Goal: Task Accomplishment & Management: Manage account settings

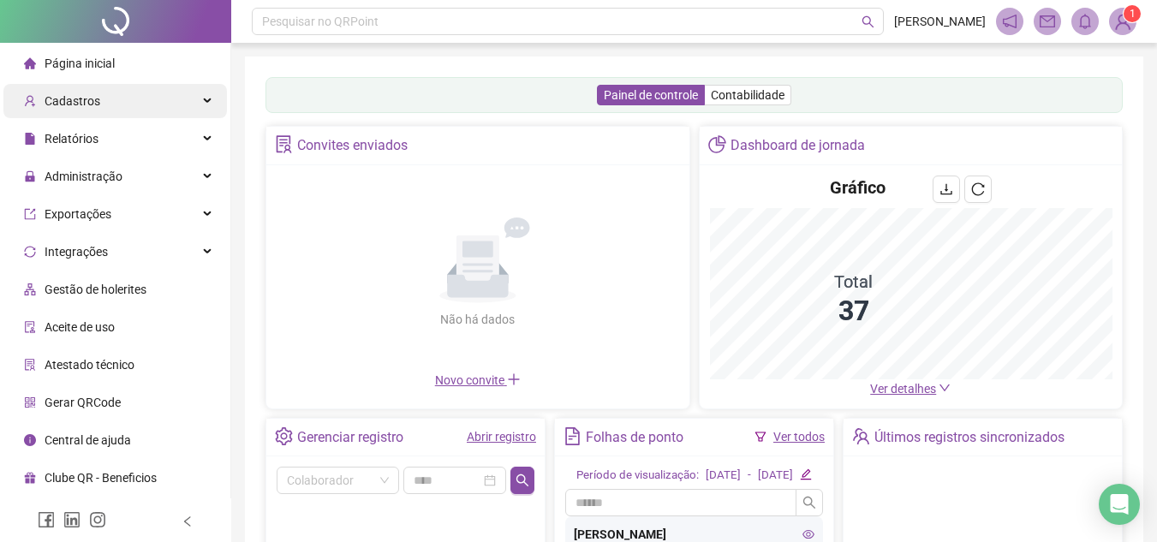
click at [93, 94] on span "Cadastros" at bounding box center [73, 101] width 56 height 14
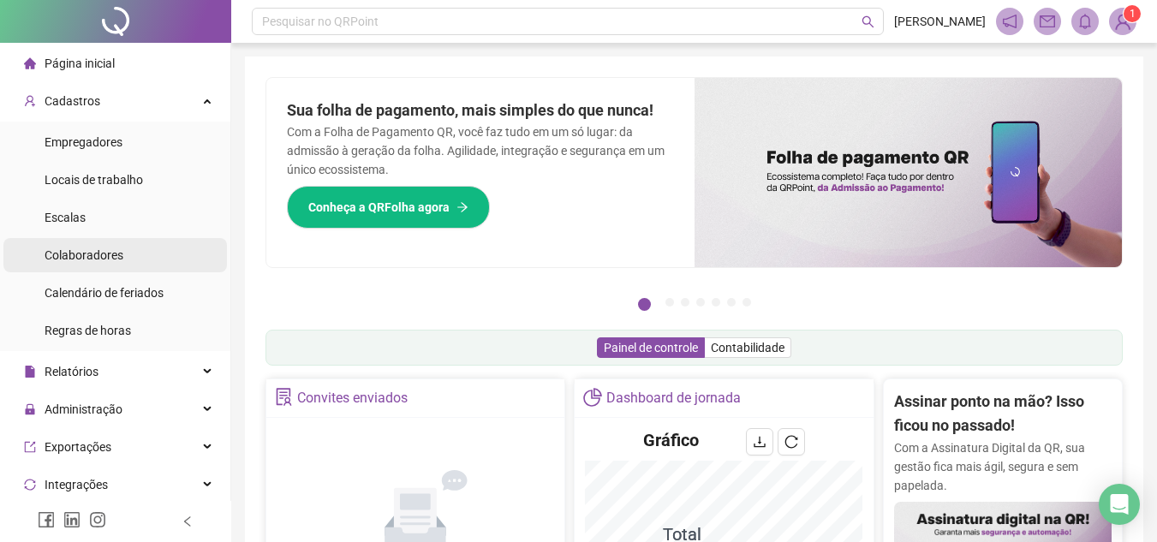
click at [93, 255] on span "Colaboradores" at bounding box center [84, 255] width 79 height 14
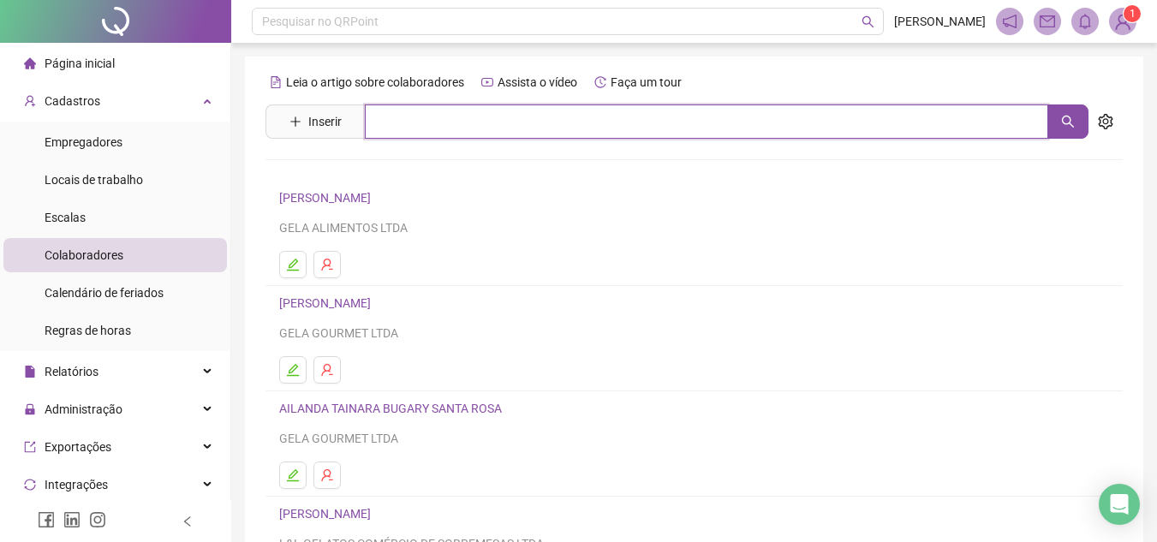
click at [460, 116] on input "text" at bounding box center [707, 122] width 684 height 34
click at [1075, 118] on button "button" at bounding box center [1068, 122] width 41 height 34
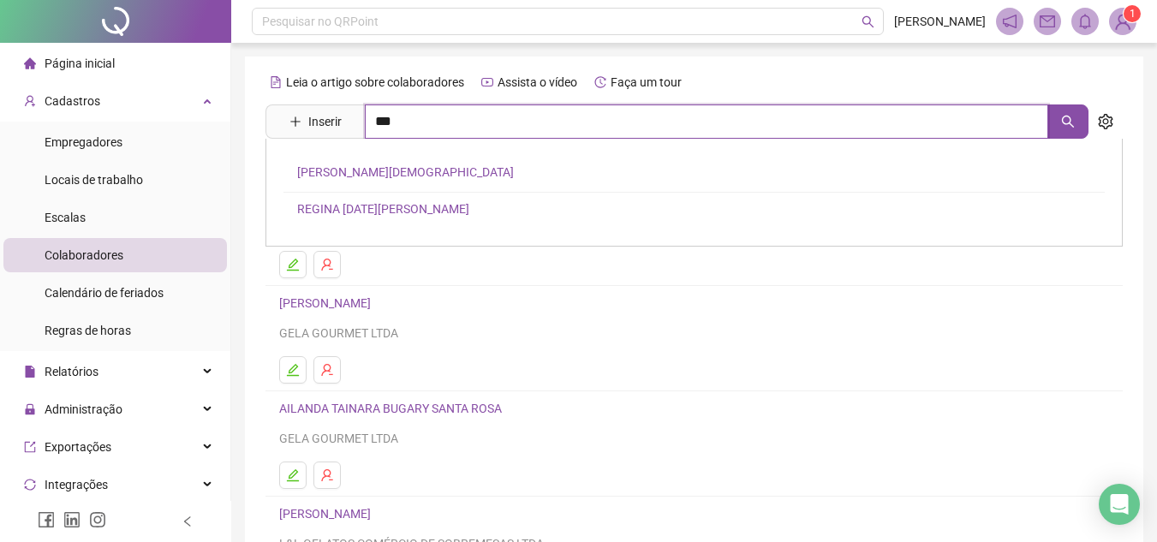
type input "***"
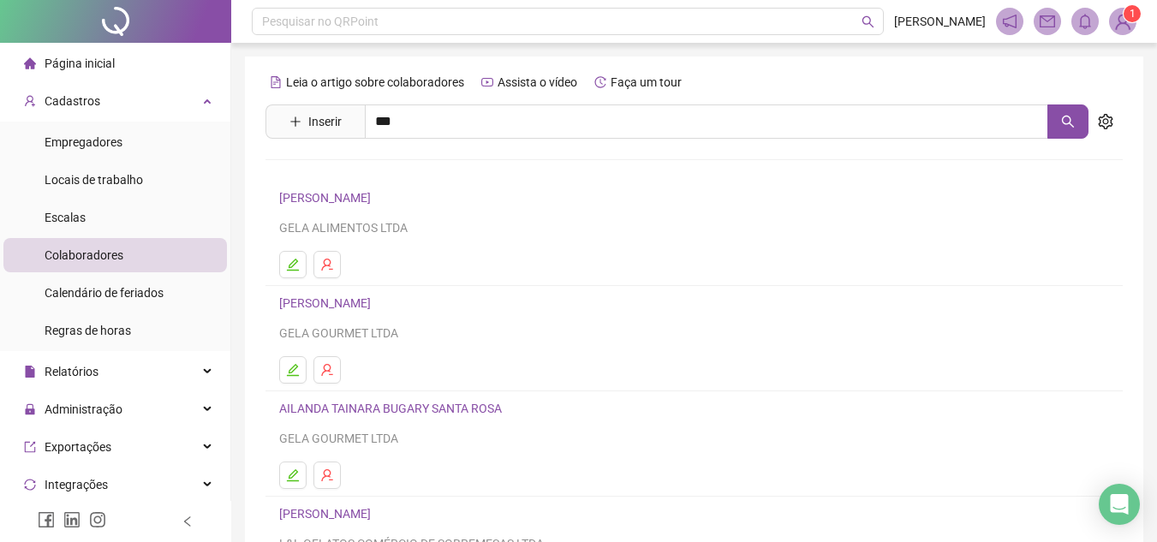
click at [470, 174] on link "[PERSON_NAME][DEMOGRAPHIC_DATA]" at bounding box center [405, 172] width 217 height 14
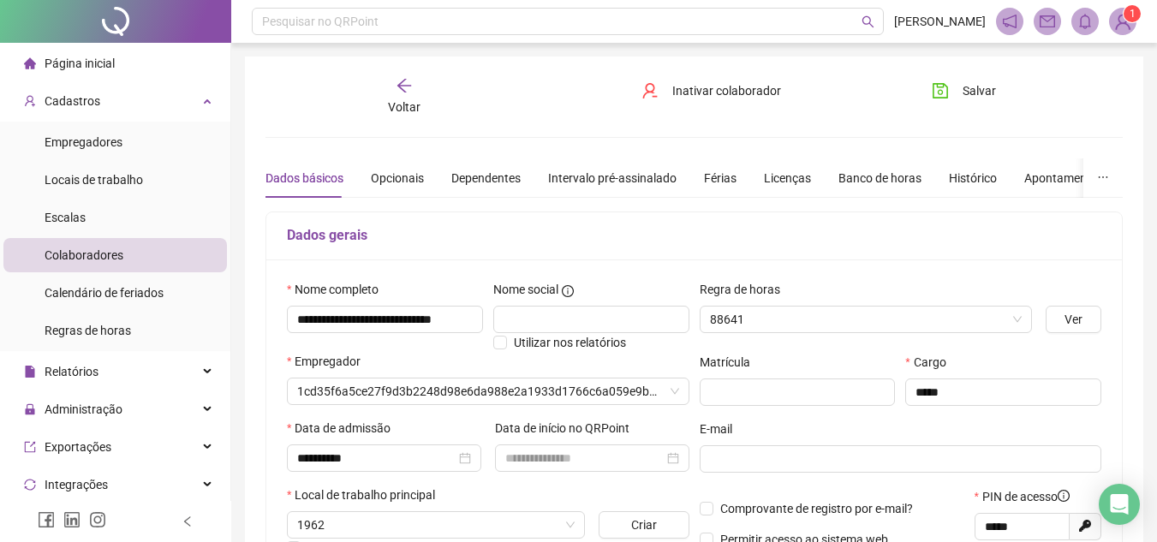
type input "**********"
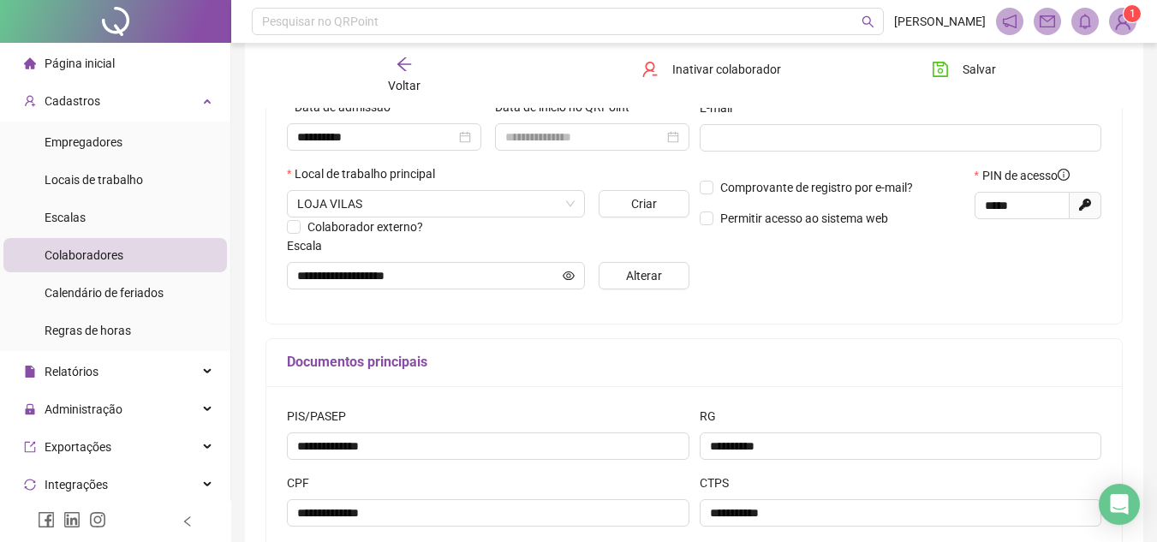
scroll to position [377, 0]
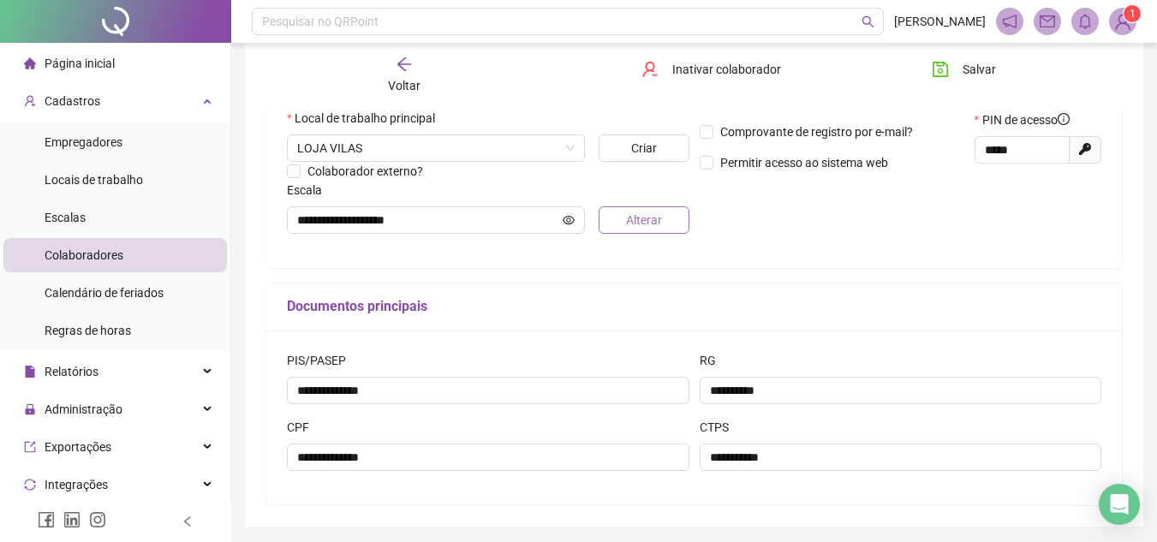
click at [600, 219] on button "Alterar" at bounding box center [644, 219] width 90 height 27
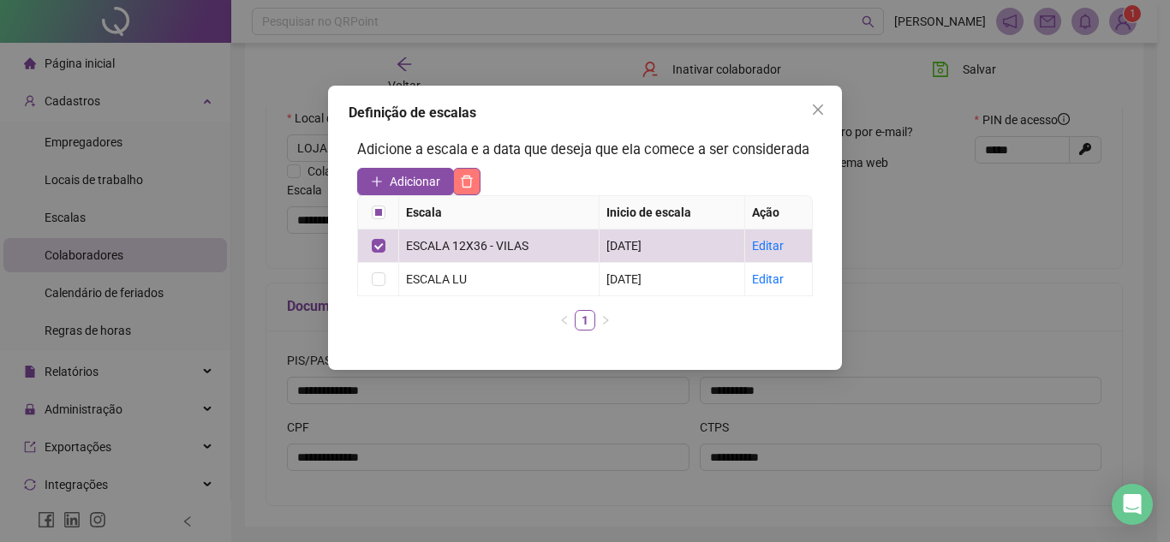
click at [464, 171] on button "button" at bounding box center [466, 181] width 27 height 27
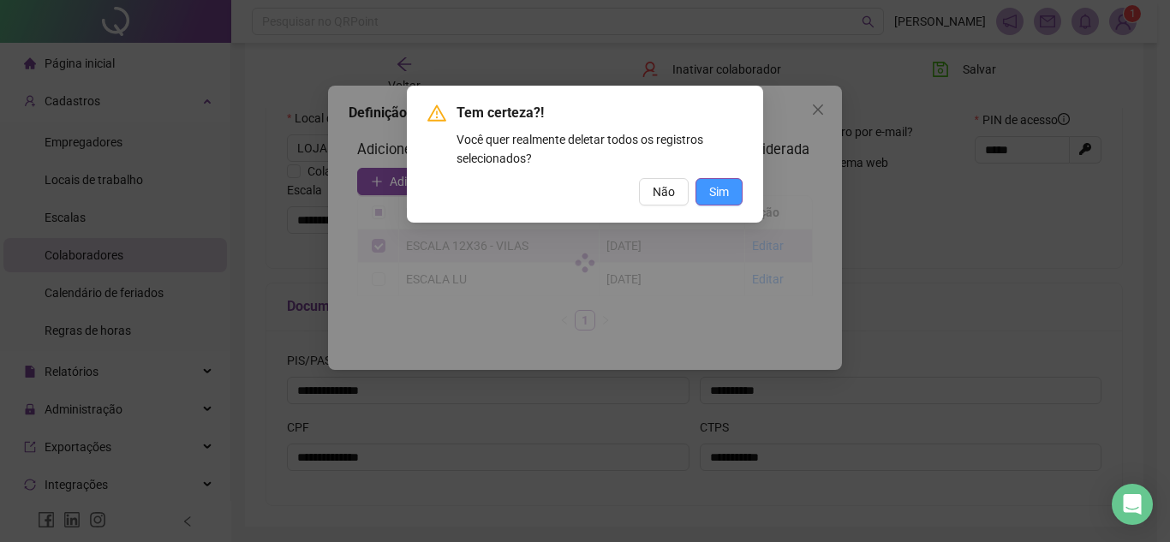
click at [724, 188] on span "Sim" at bounding box center [719, 191] width 20 height 19
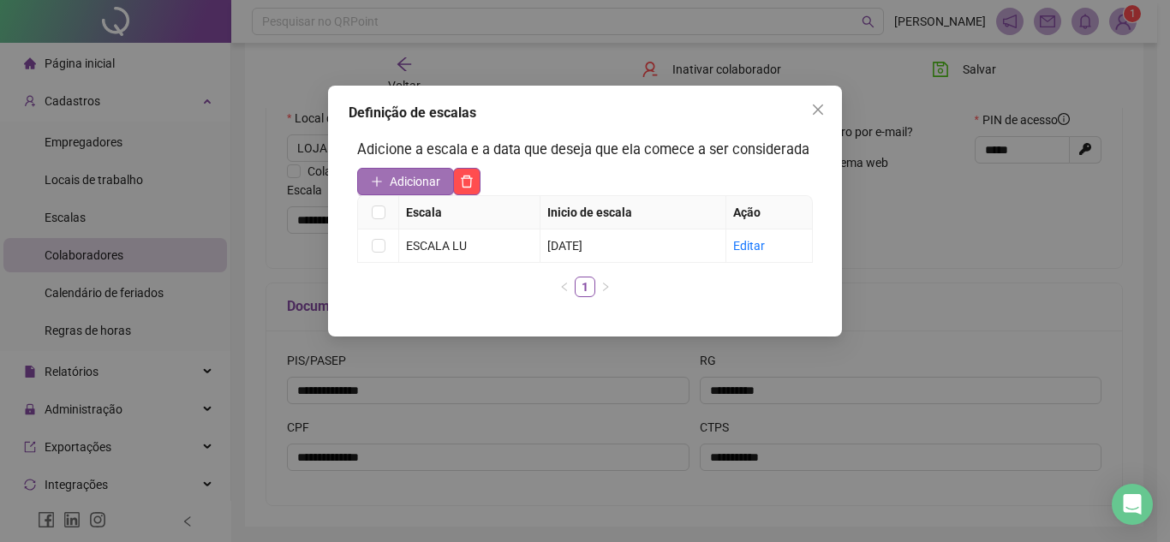
click at [432, 182] on span "Adicionar" at bounding box center [415, 181] width 51 height 19
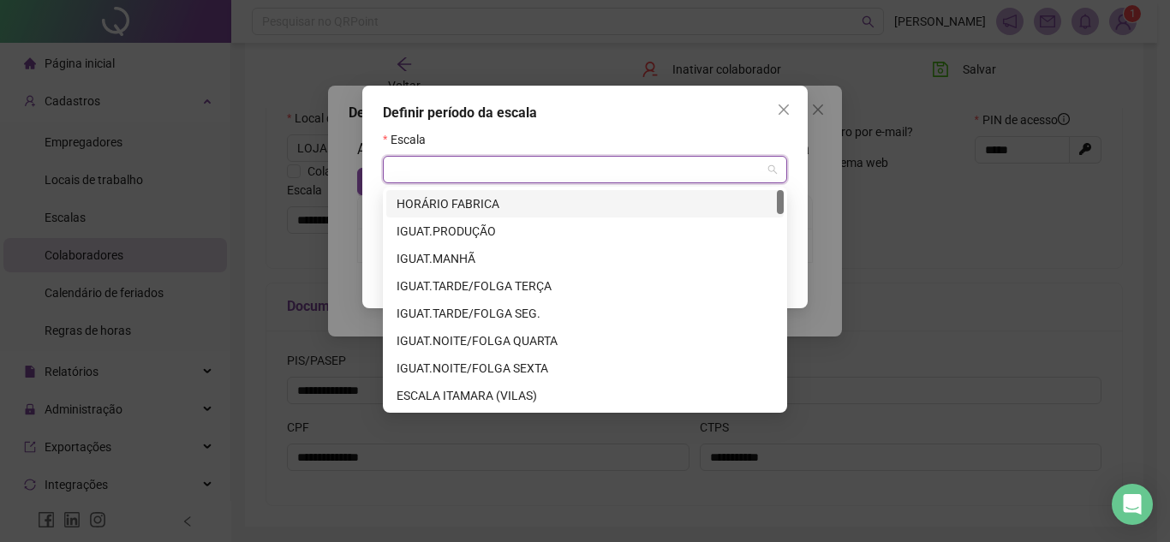
click at [432, 181] on input "search" at bounding box center [577, 170] width 368 height 26
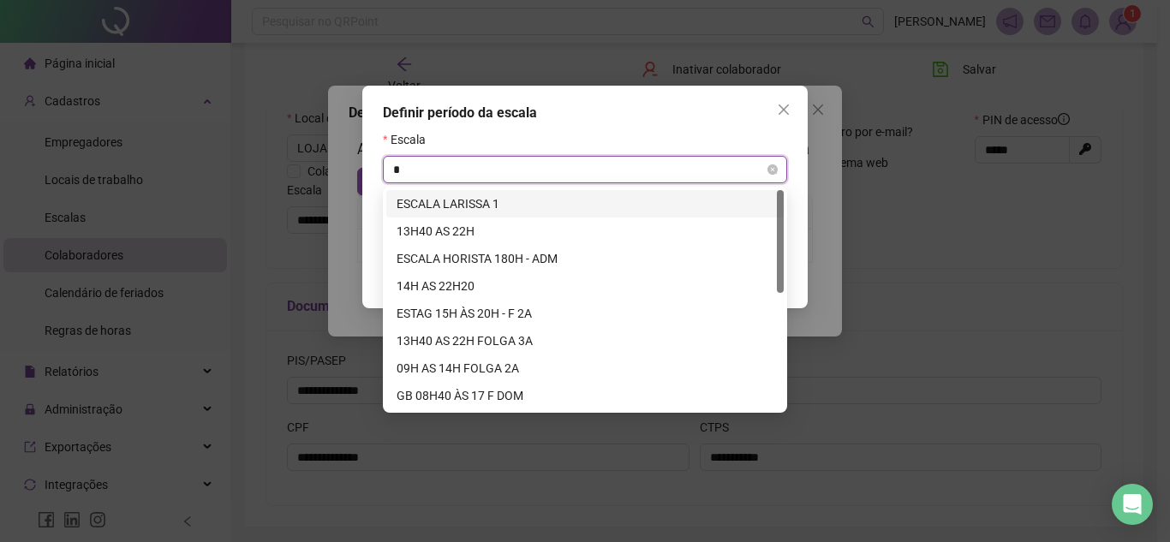
type input "**"
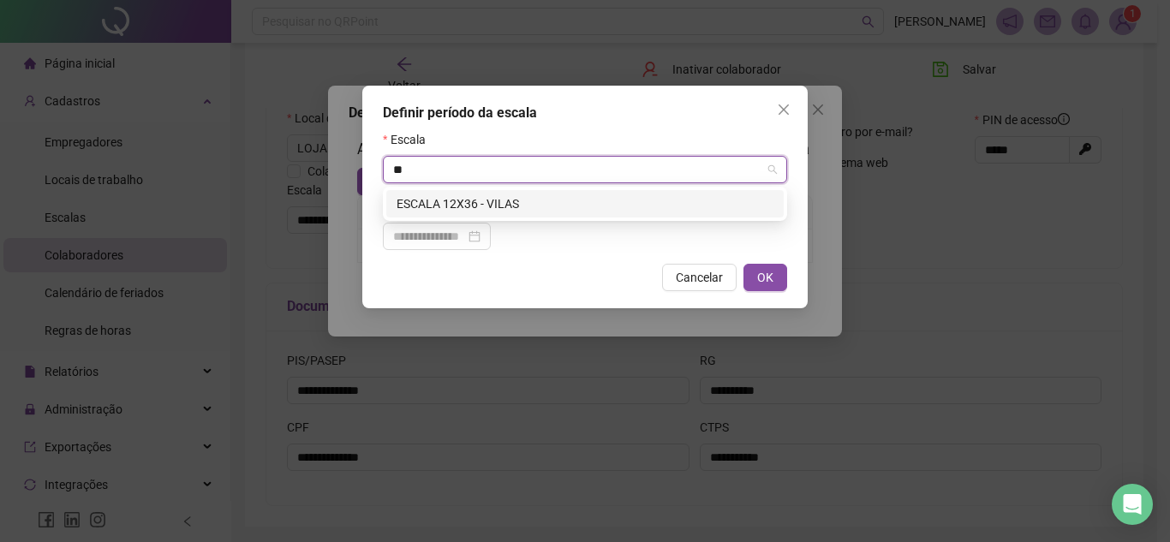
click at [440, 195] on div "ESCALA 12X36 - VILAS" at bounding box center [585, 203] width 377 height 19
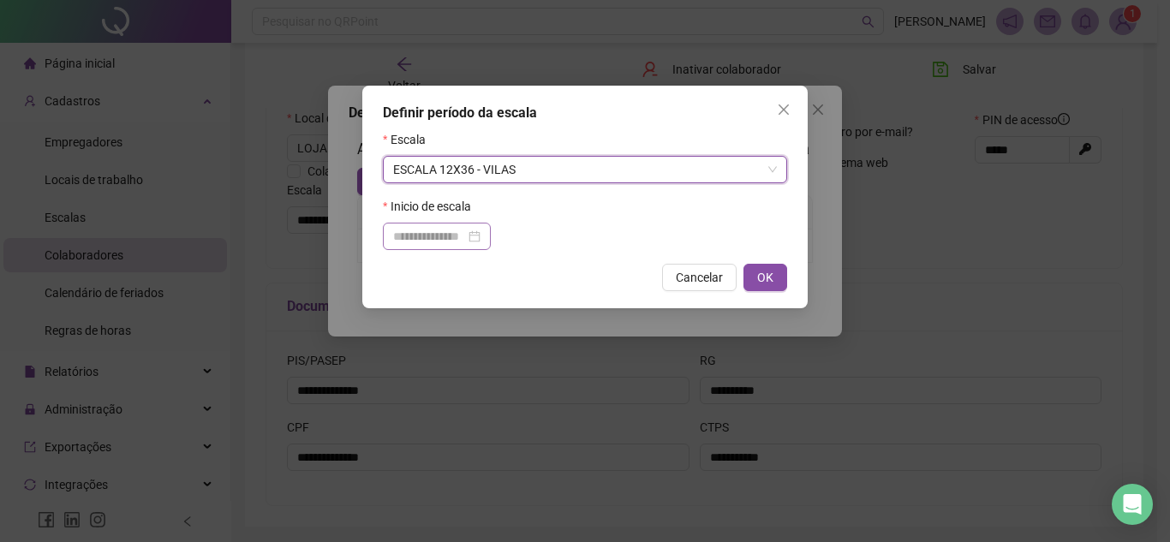
click at [481, 233] on div at bounding box center [436, 236] width 87 height 19
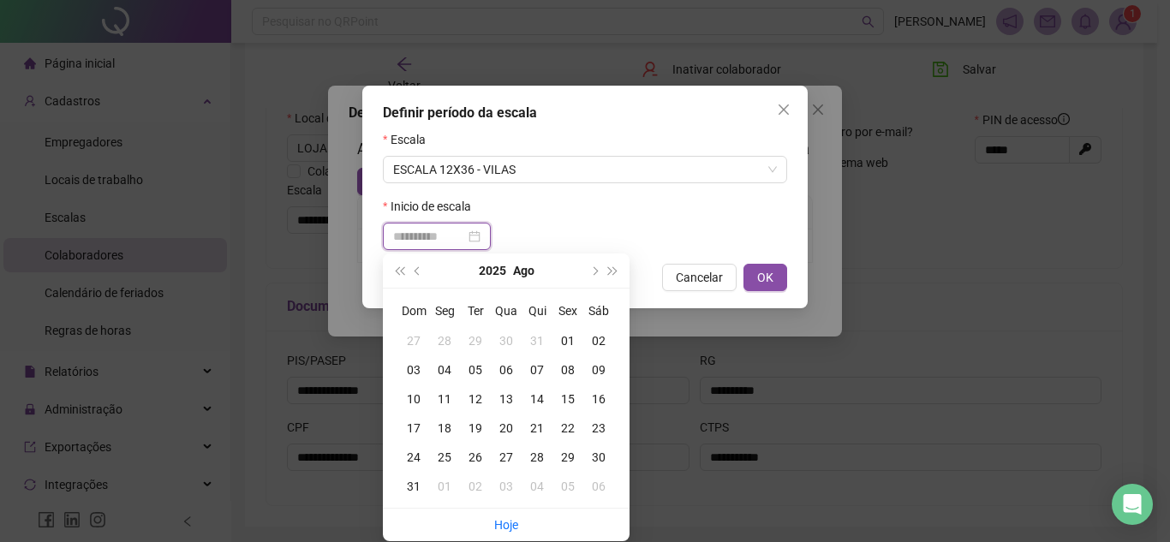
type input "**********"
click at [603, 344] on div "02" at bounding box center [598, 341] width 31 height 19
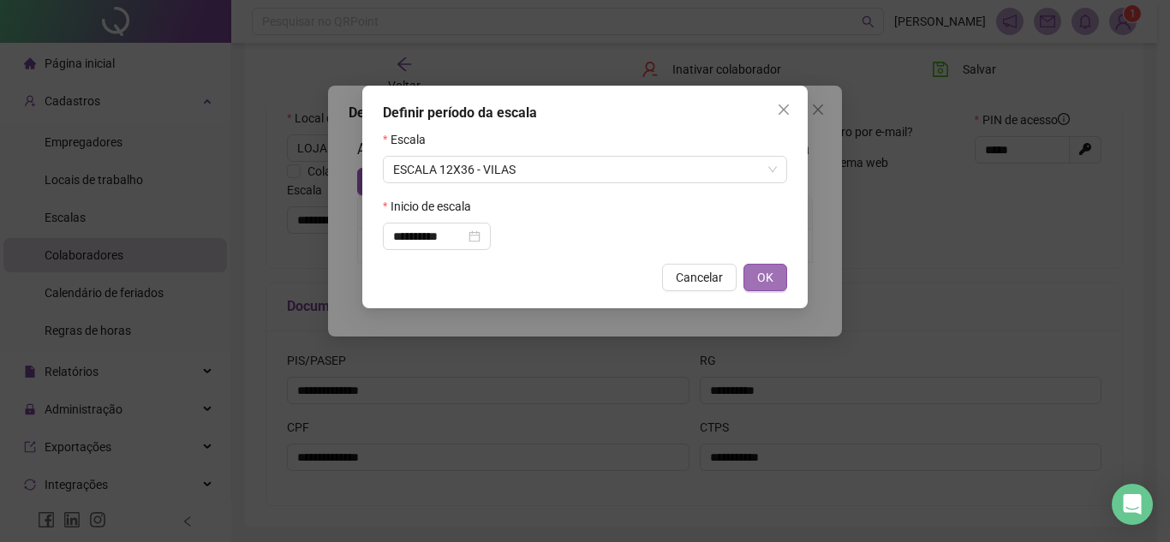
click at [757, 278] on span "OK" at bounding box center [765, 277] width 16 height 19
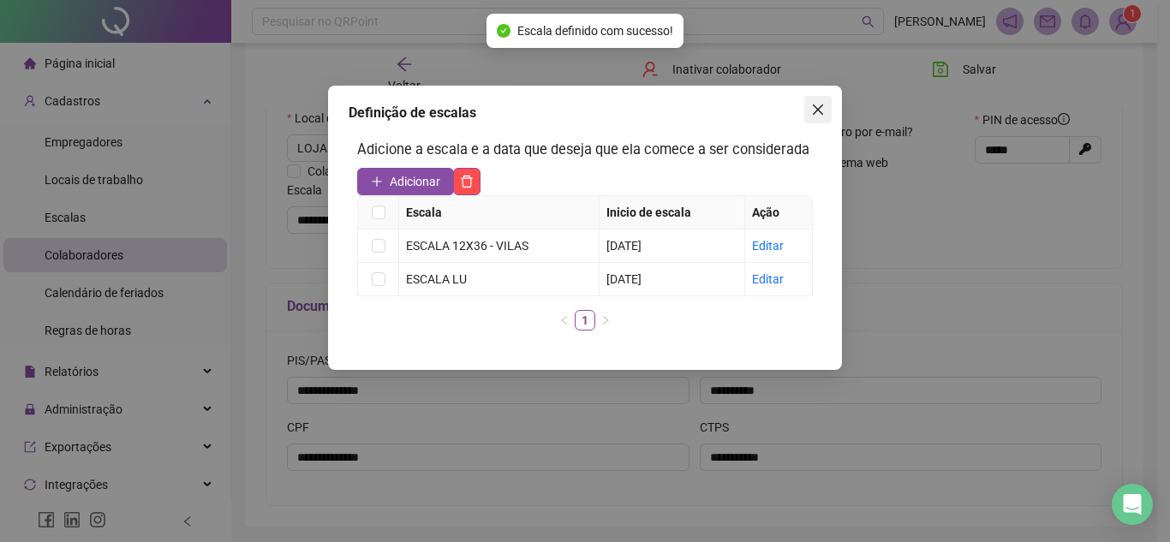
click at [807, 106] on span "Close" at bounding box center [817, 110] width 27 height 14
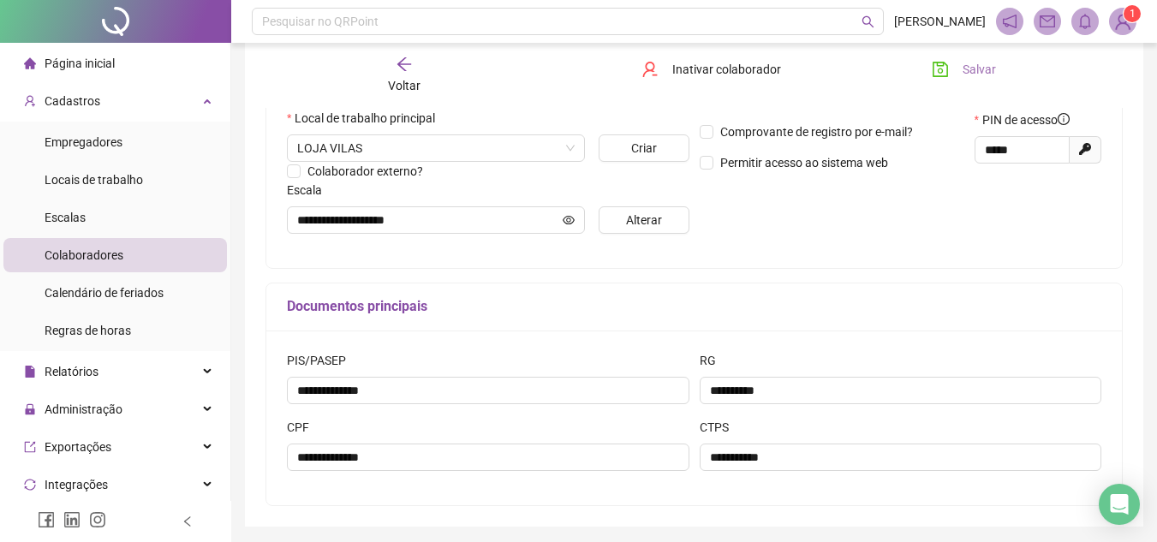
click at [993, 74] on span "Salvar" at bounding box center [979, 69] width 33 height 19
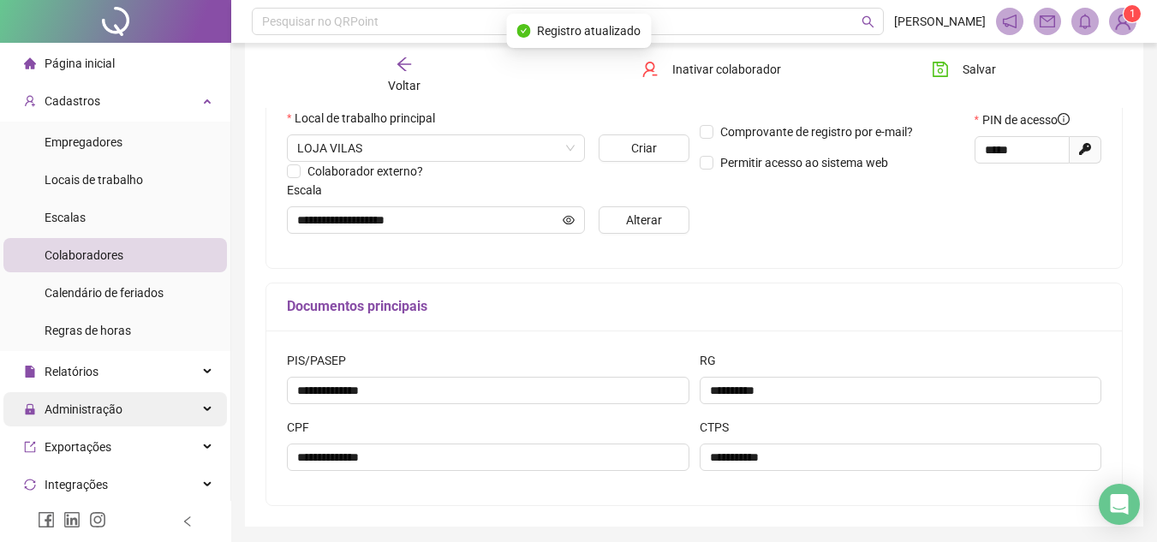
click at [77, 408] on span "Administração" at bounding box center [84, 410] width 78 height 14
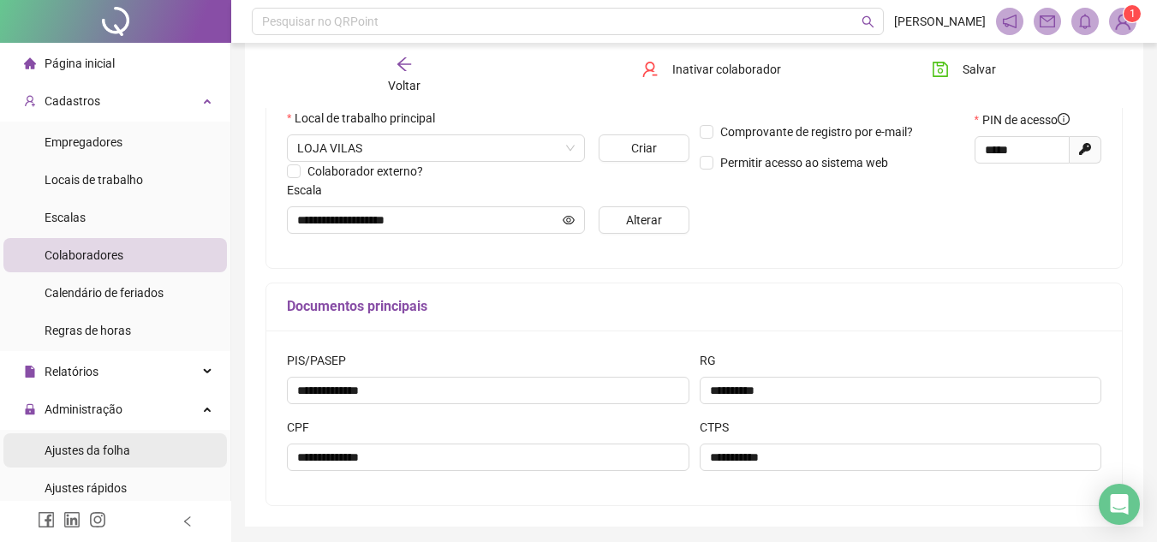
click at [83, 445] on span "Ajustes da folha" at bounding box center [88, 451] width 86 height 14
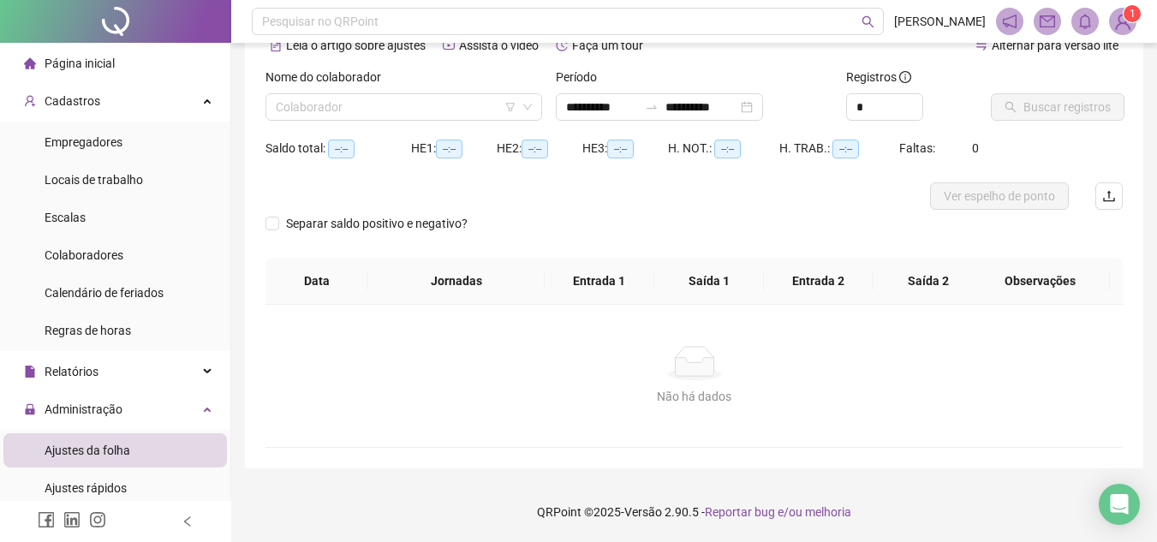
scroll to position [90, 0]
type input "**********"
click at [388, 113] on input "search" at bounding box center [396, 107] width 241 height 26
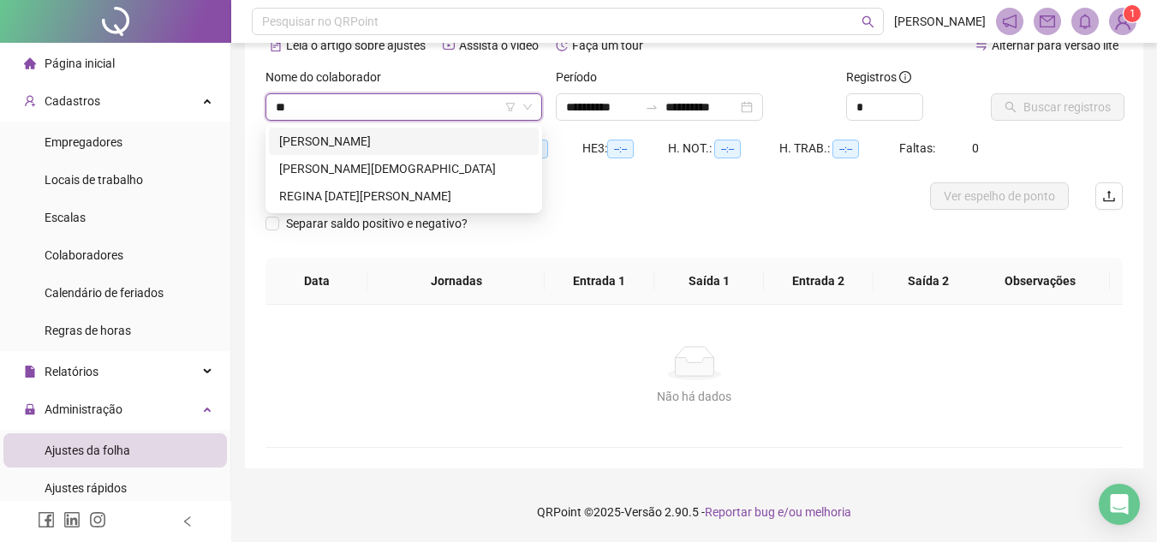
type input "***"
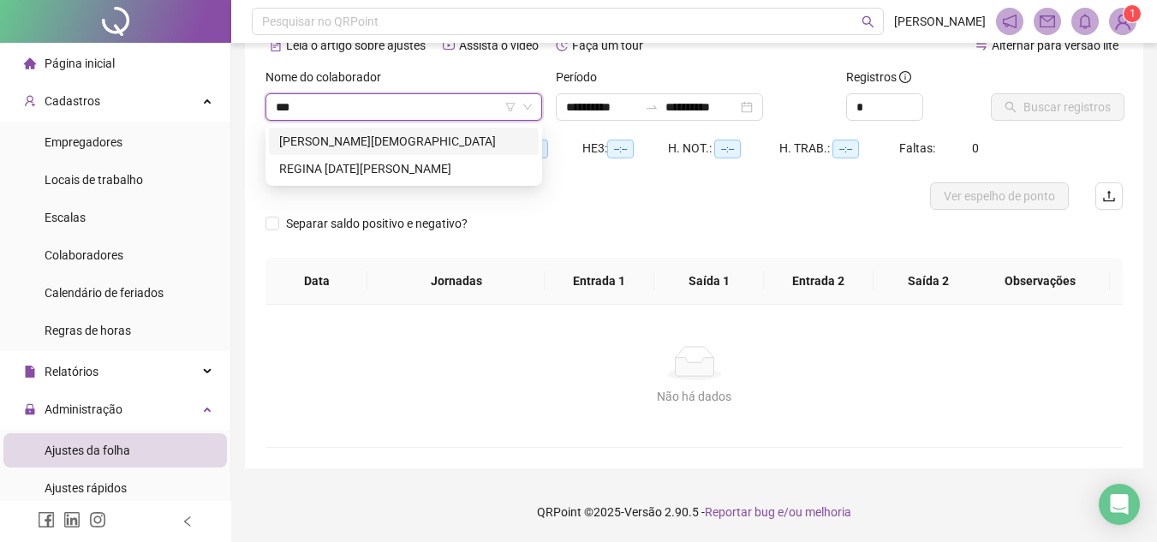
click at [392, 134] on div "[PERSON_NAME][DEMOGRAPHIC_DATA]" at bounding box center [403, 141] width 249 height 19
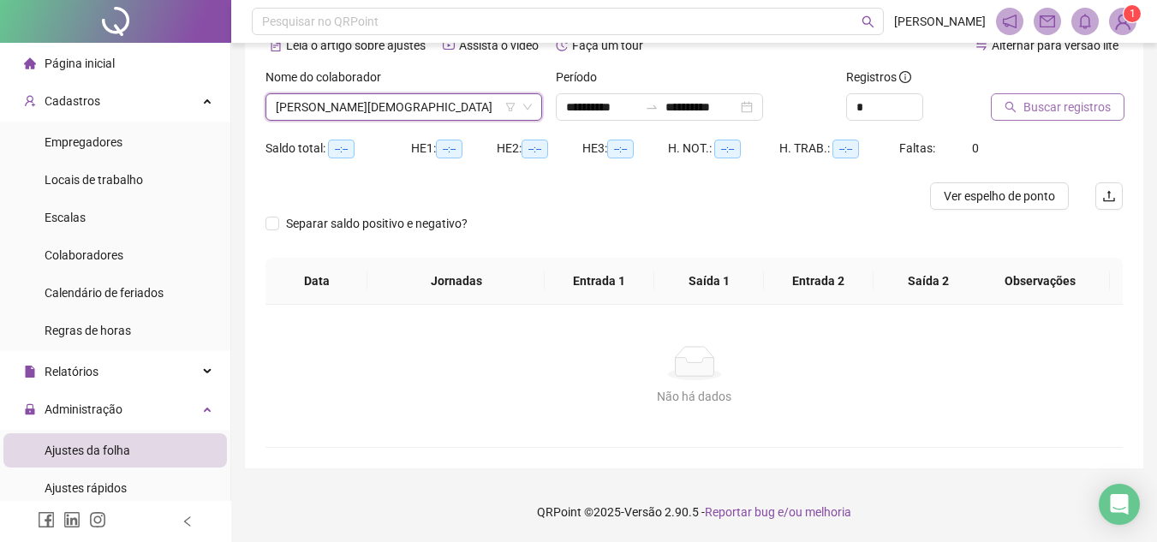
click at [1073, 106] on span "Buscar registros" at bounding box center [1067, 107] width 87 height 19
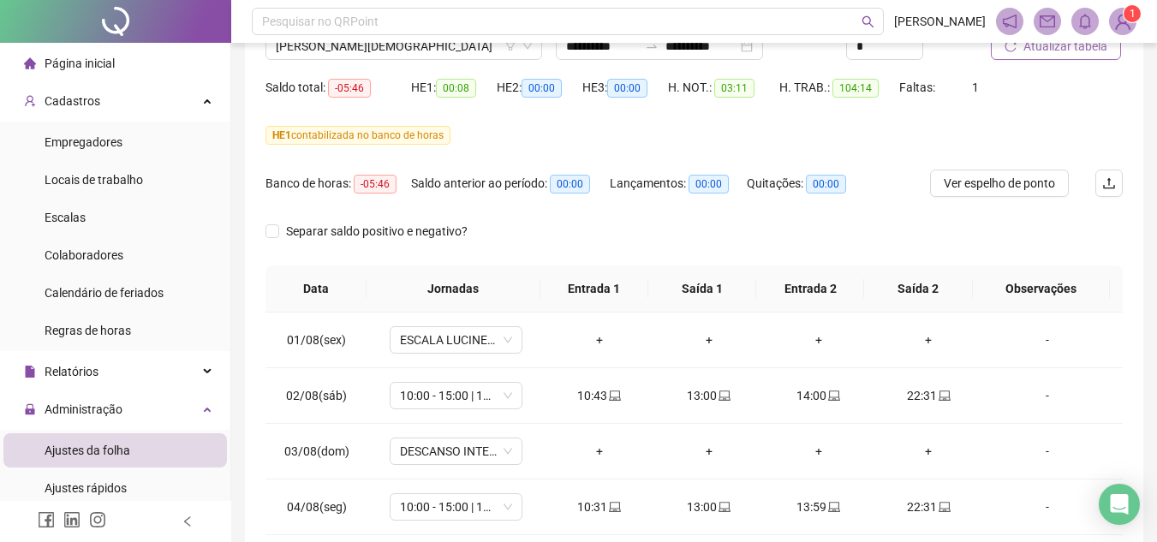
scroll to position [0, 0]
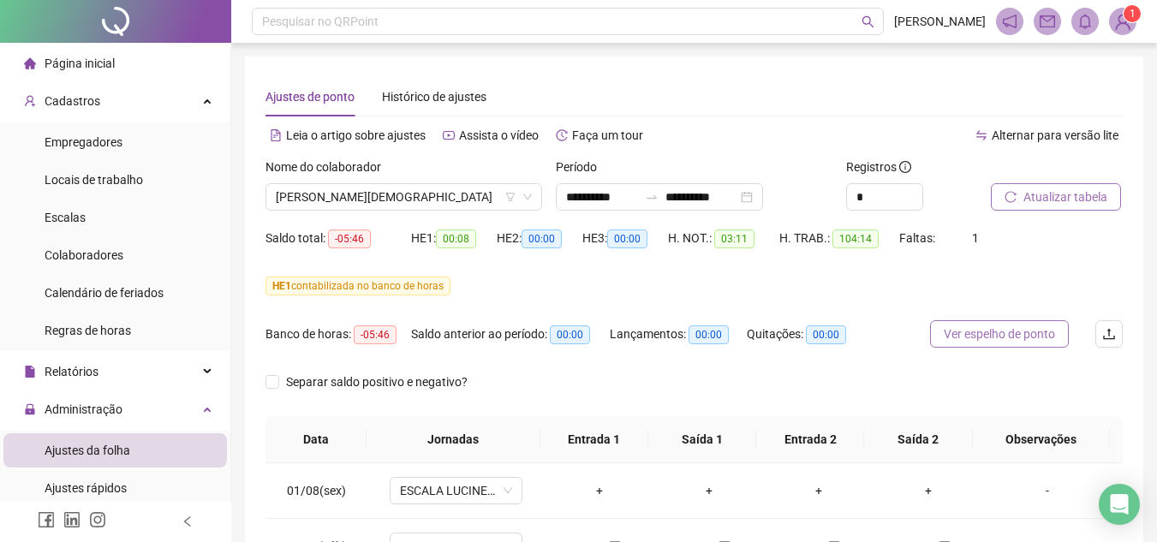
click at [1019, 343] on span "Ver espelho de ponto" at bounding box center [999, 334] width 111 height 19
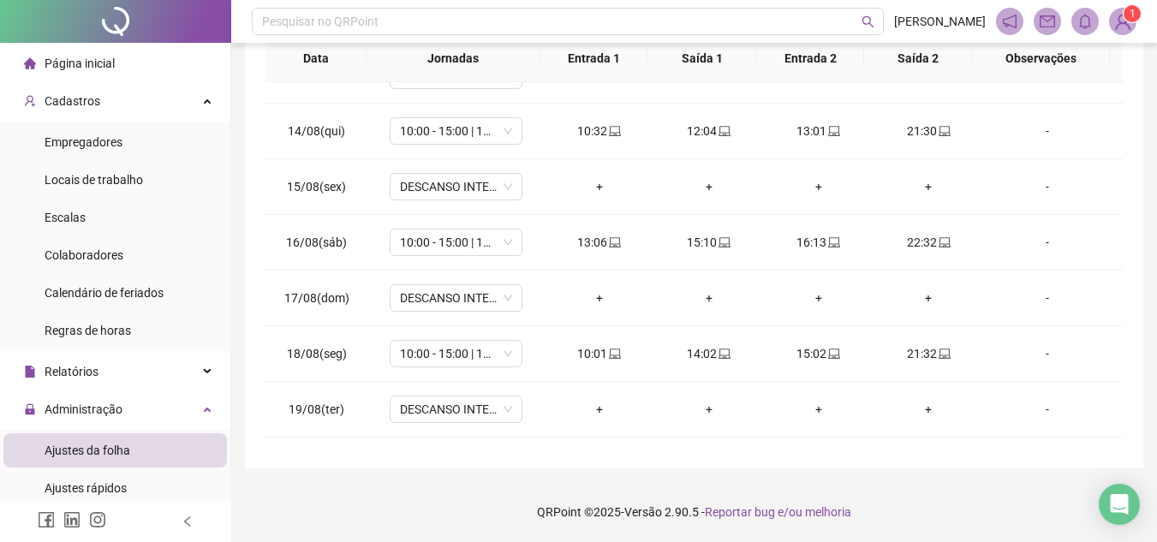
scroll to position [748, 0]
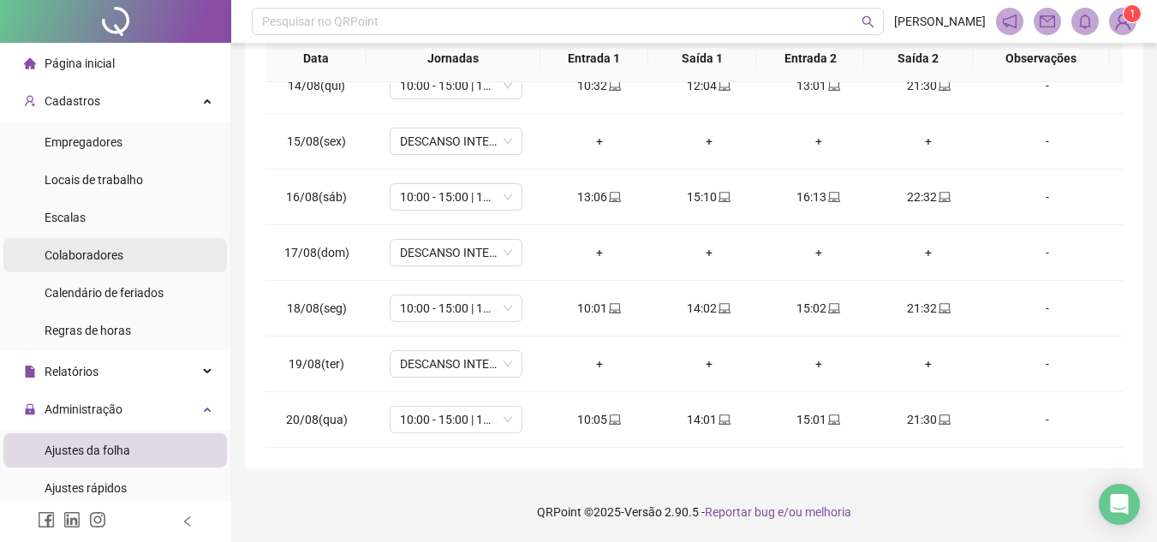
click at [104, 254] on span "Colaboradores" at bounding box center [84, 255] width 79 height 14
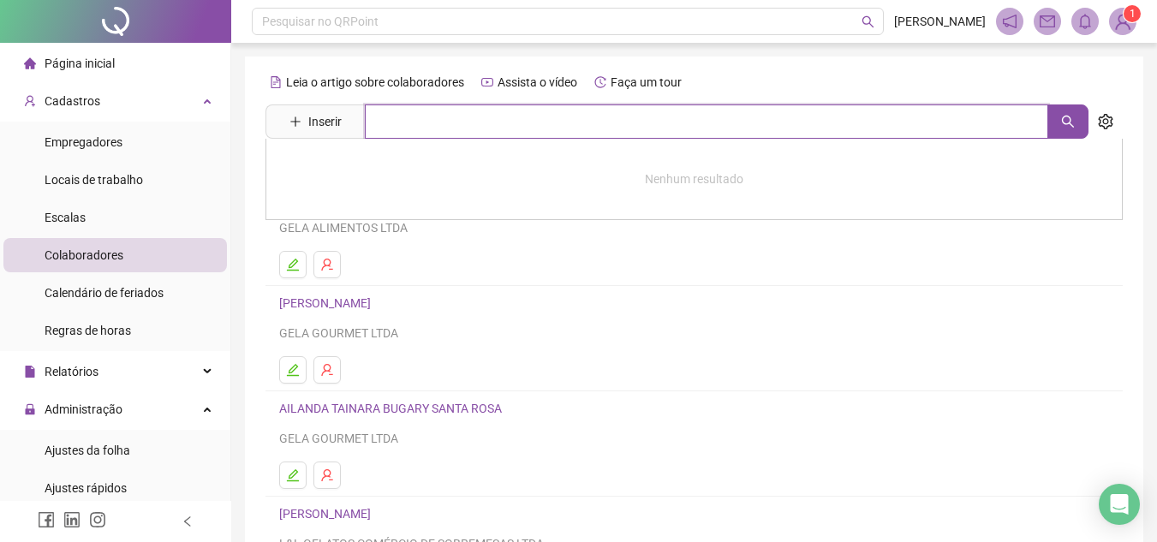
click at [512, 124] on input "text" at bounding box center [707, 122] width 684 height 34
click at [1055, 120] on button "button" at bounding box center [1068, 122] width 41 height 34
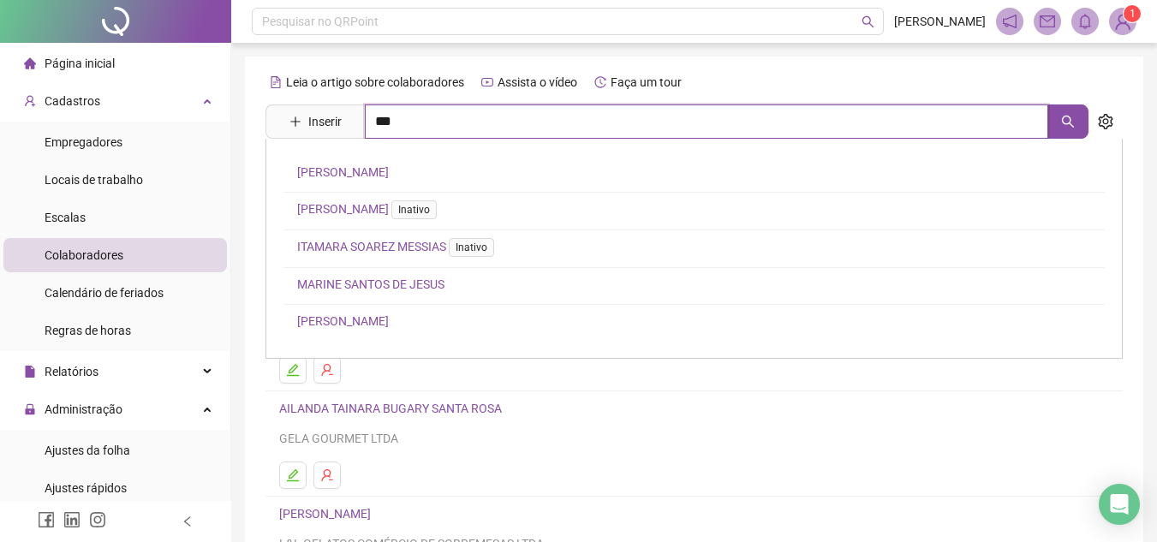
type input "***"
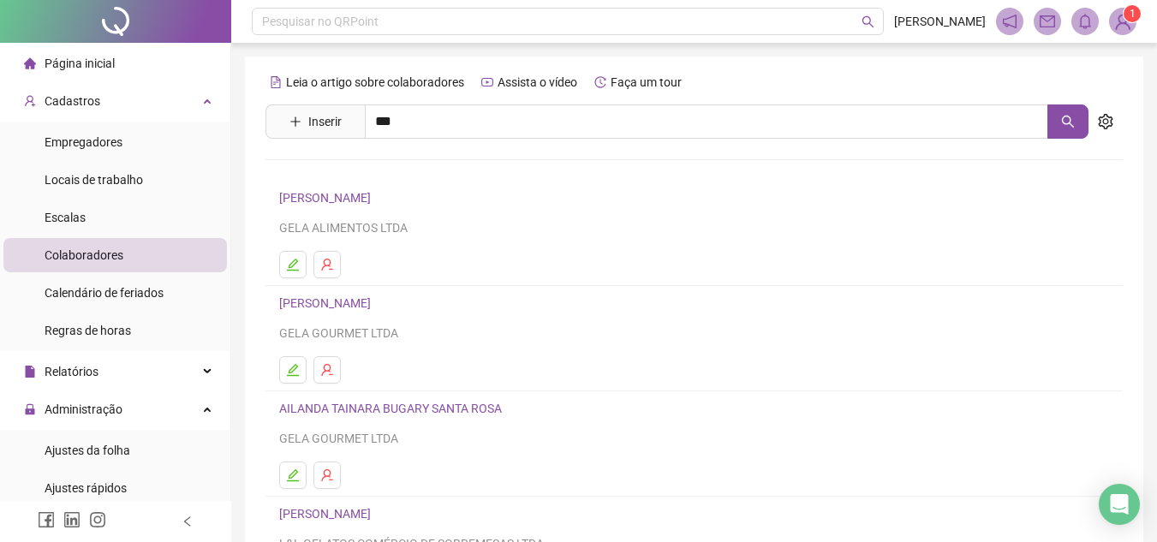
click at [361, 279] on link "MARINE SANTOS DE JESUS" at bounding box center [370, 285] width 147 height 14
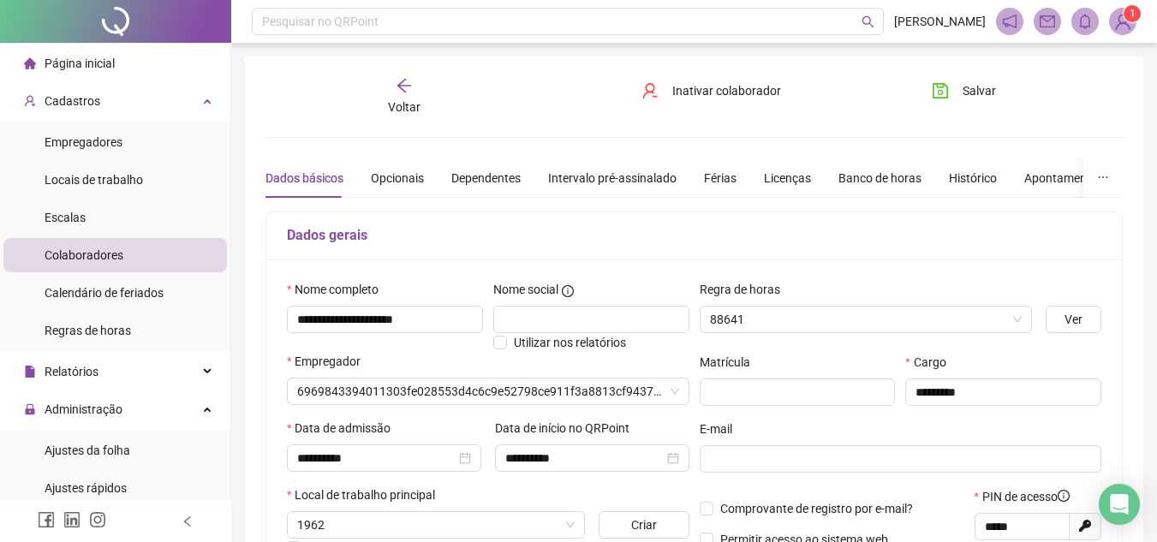
type input "**********"
click at [491, 236] on h5 "Dados gerais" at bounding box center [694, 235] width 815 height 21
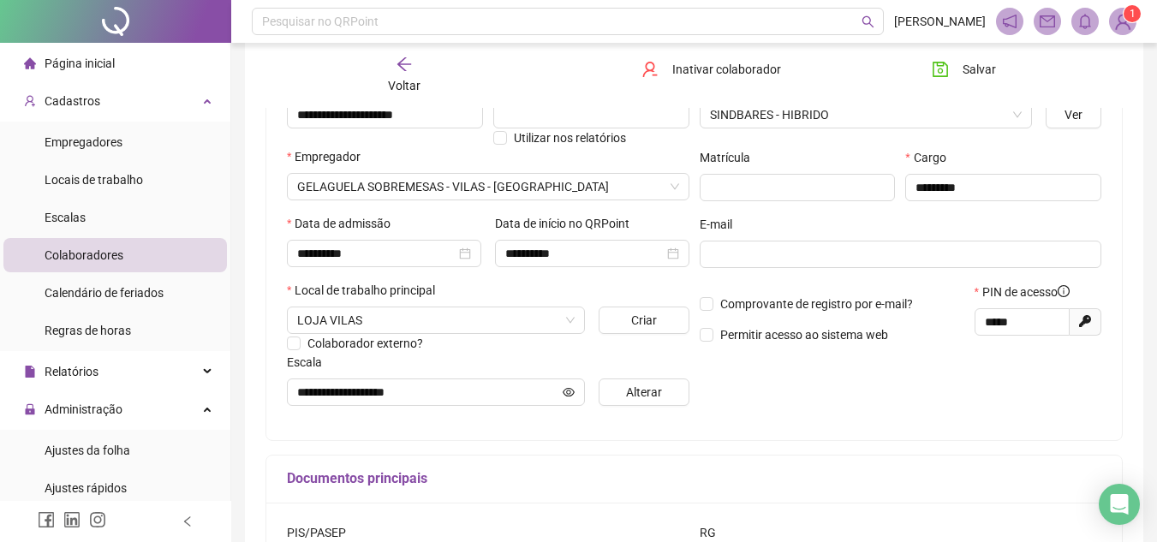
scroll to position [343, 0]
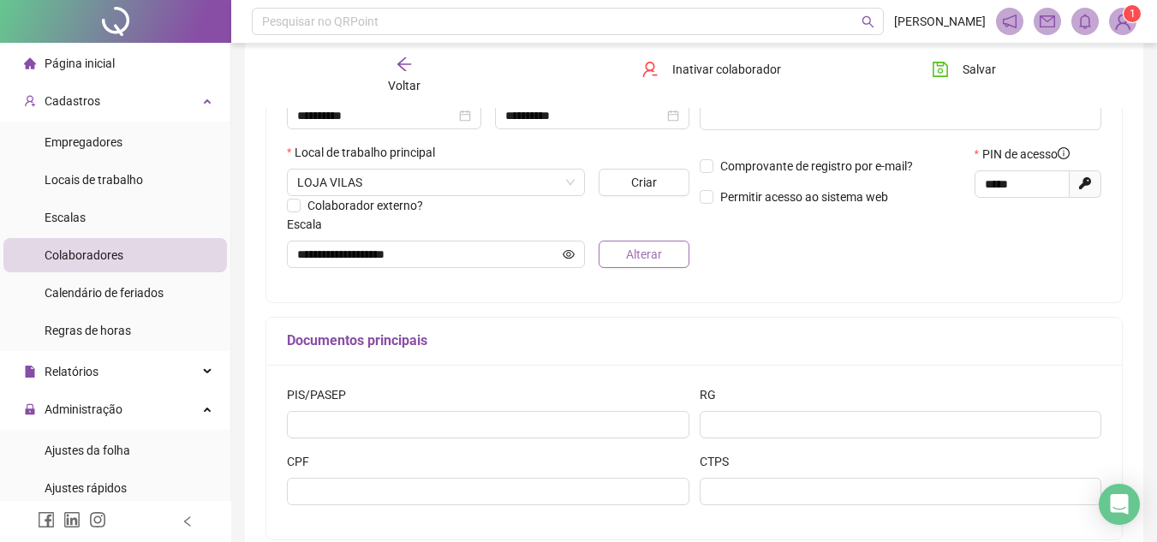
click at [617, 249] on button "Alterar" at bounding box center [644, 254] width 90 height 27
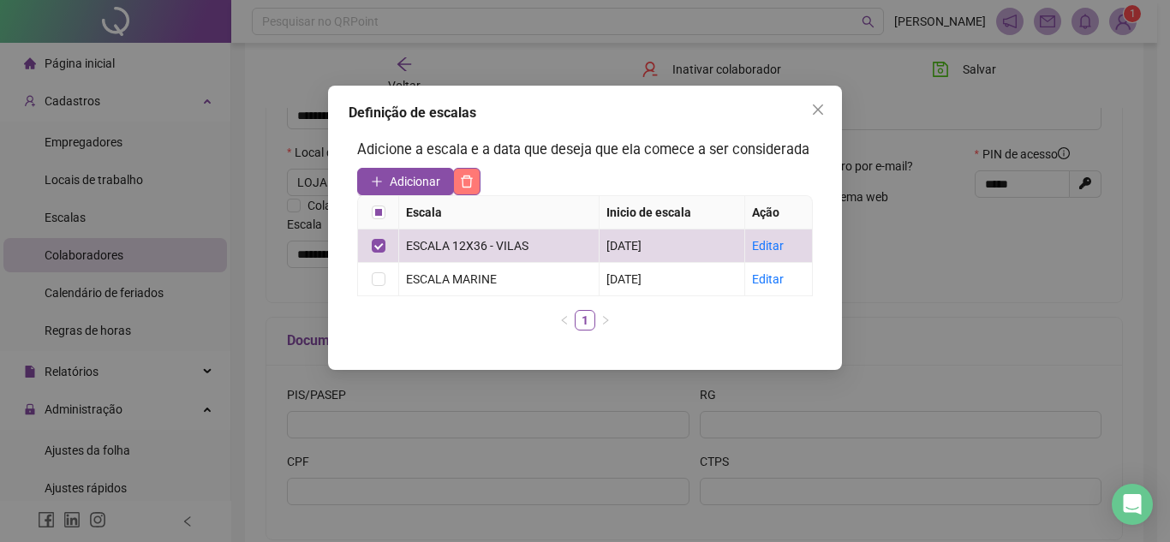
click at [474, 176] on icon "delete" at bounding box center [467, 182] width 14 height 14
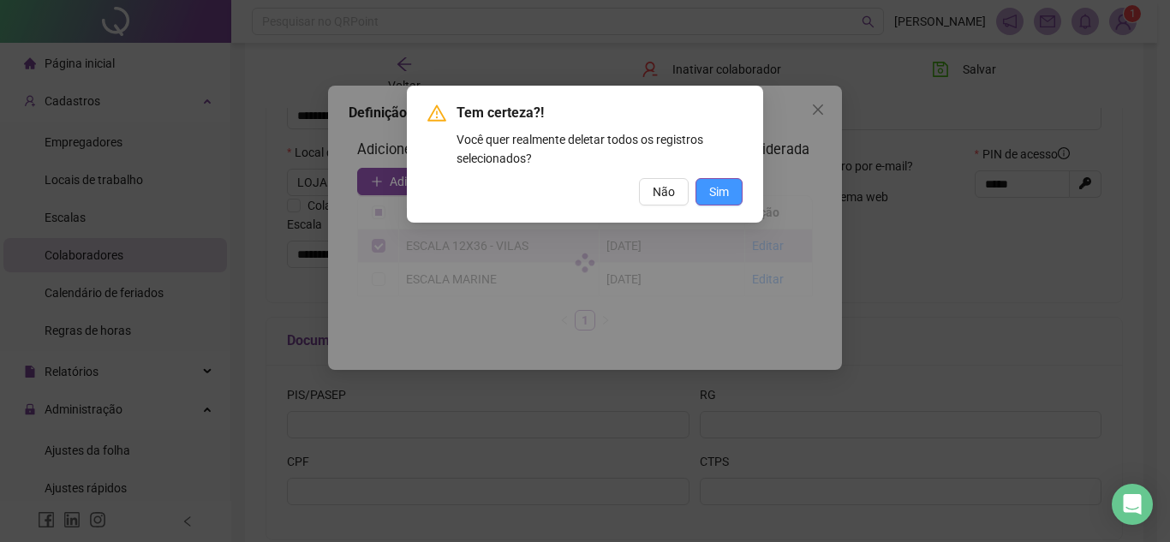
click at [704, 184] on button "Sim" at bounding box center [719, 191] width 47 height 27
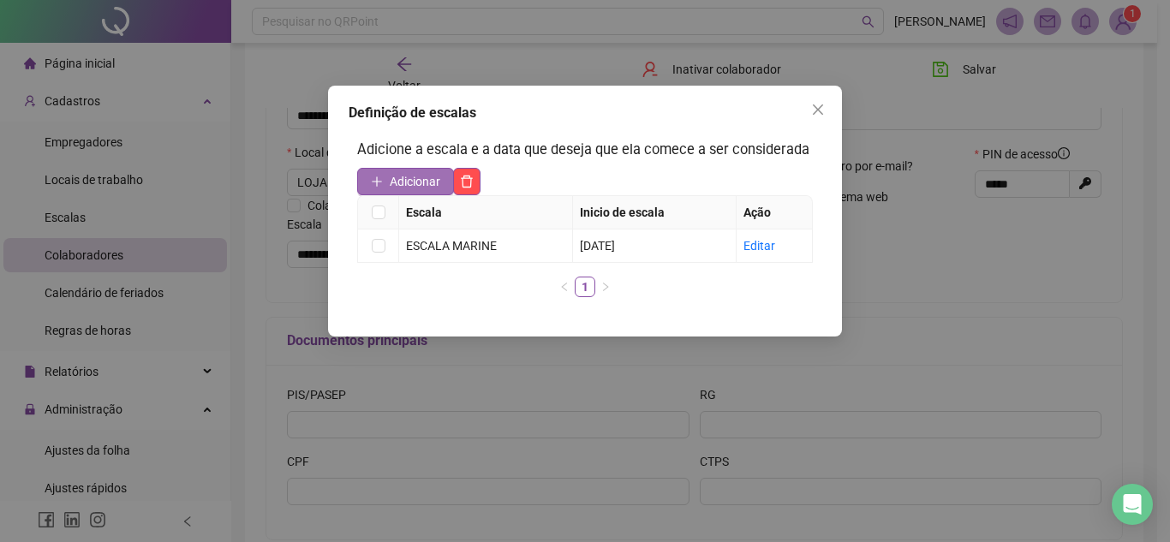
click at [371, 183] on icon "plus" at bounding box center [377, 182] width 12 height 12
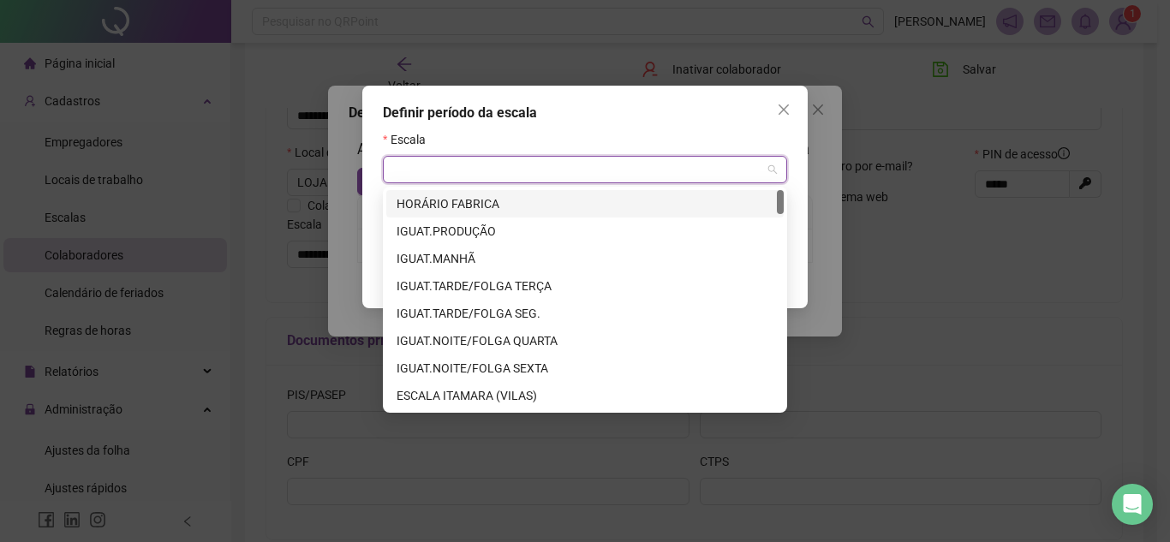
click at [502, 176] on input "search" at bounding box center [577, 170] width 368 height 26
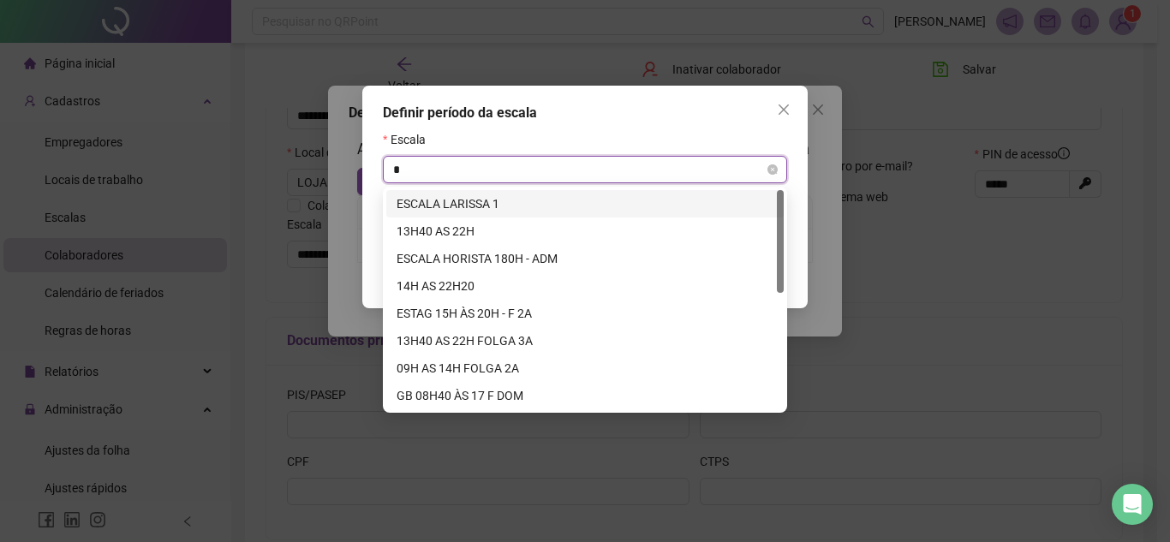
type input "**"
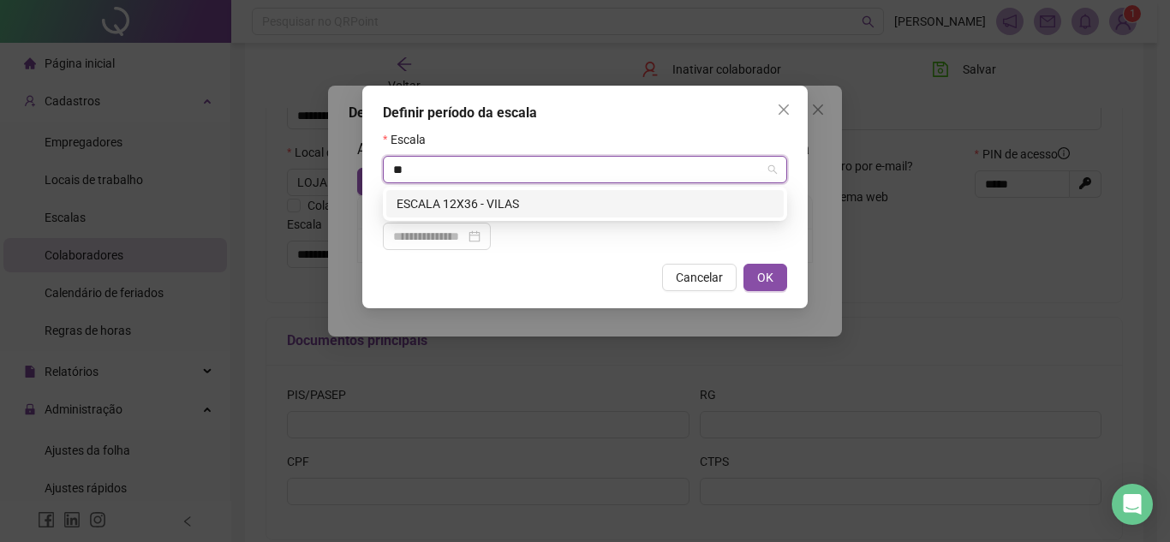
click at [503, 201] on div "ESCALA 12X36 - VILAS" at bounding box center [585, 203] width 377 height 19
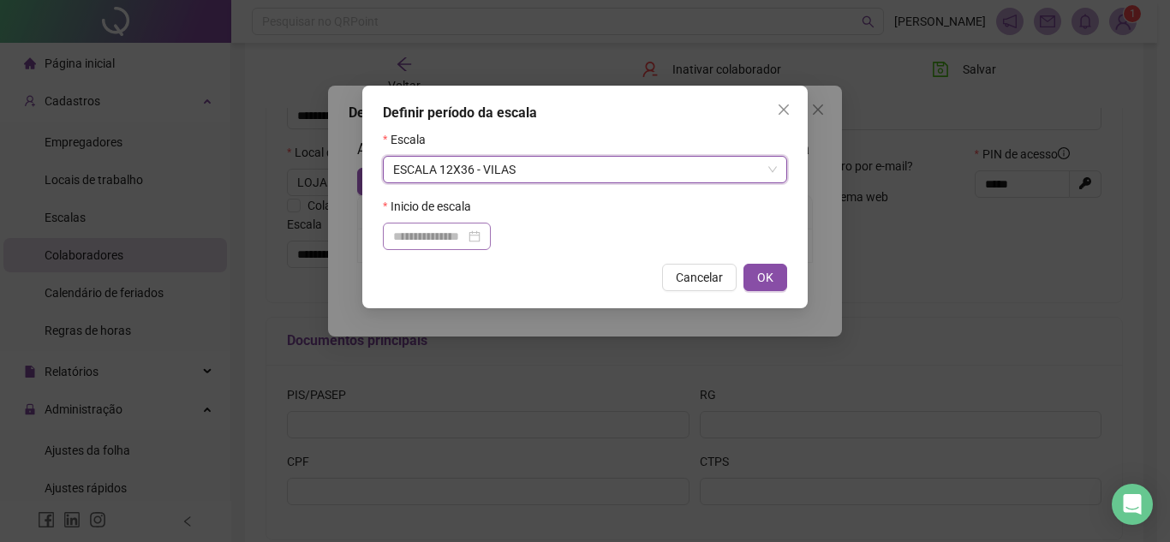
click at [481, 235] on div at bounding box center [436, 236] width 87 height 19
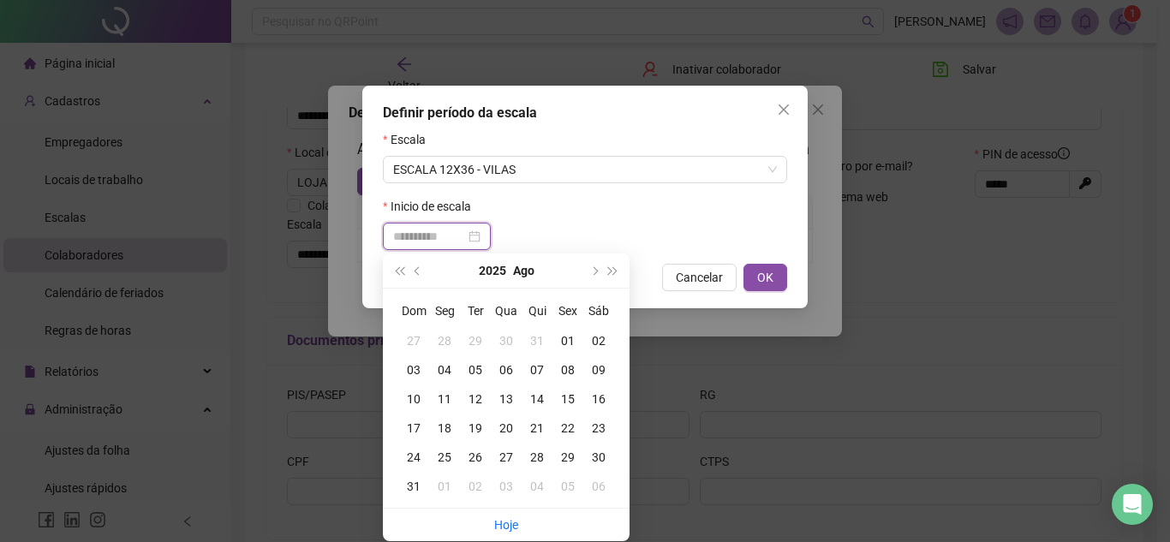
type input "**********"
click at [596, 337] on div "02" at bounding box center [598, 341] width 31 height 19
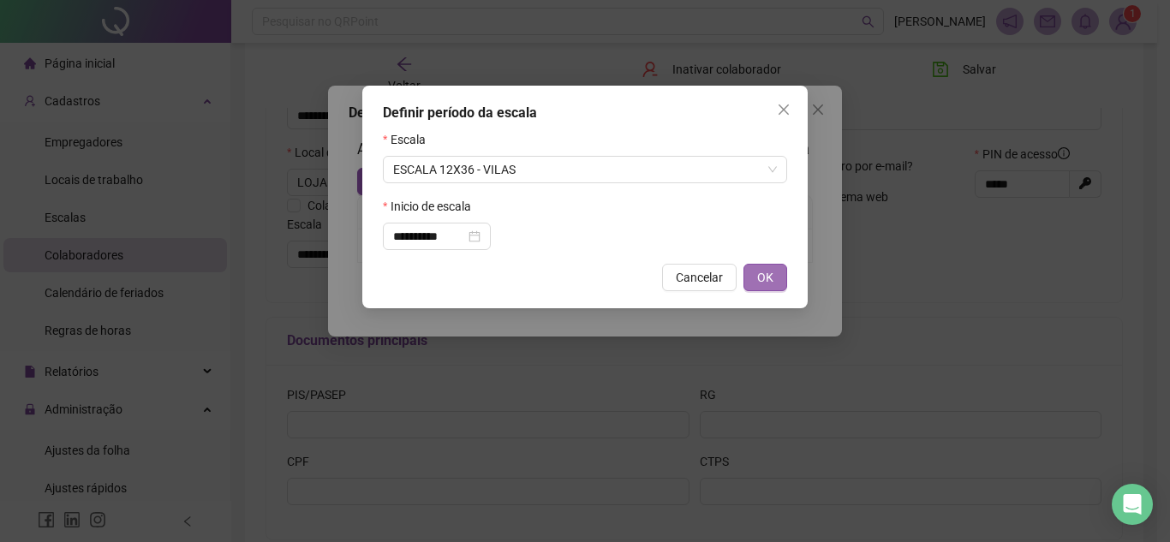
click at [780, 276] on button "OK" at bounding box center [766, 277] width 44 height 27
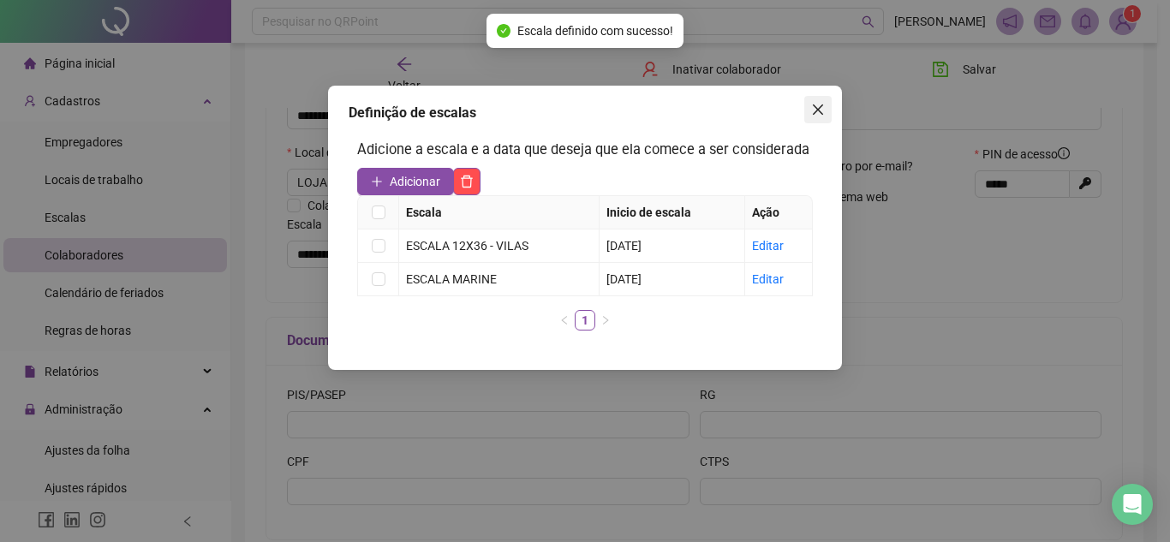
click at [813, 111] on icon "close" at bounding box center [818, 110] width 14 height 14
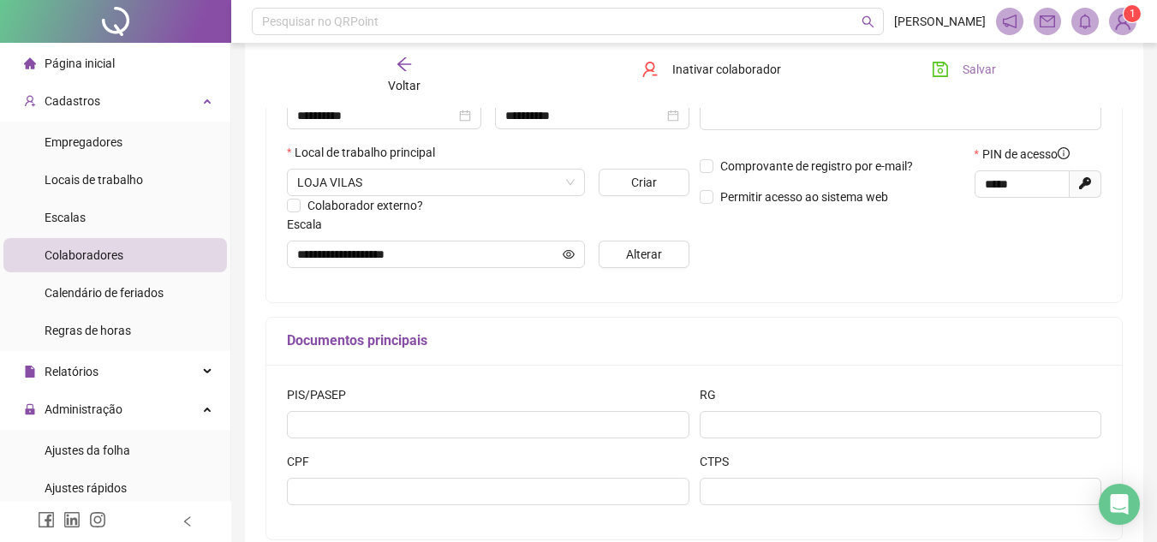
click at [977, 62] on span "Salvar" at bounding box center [979, 69] width 33 height 19
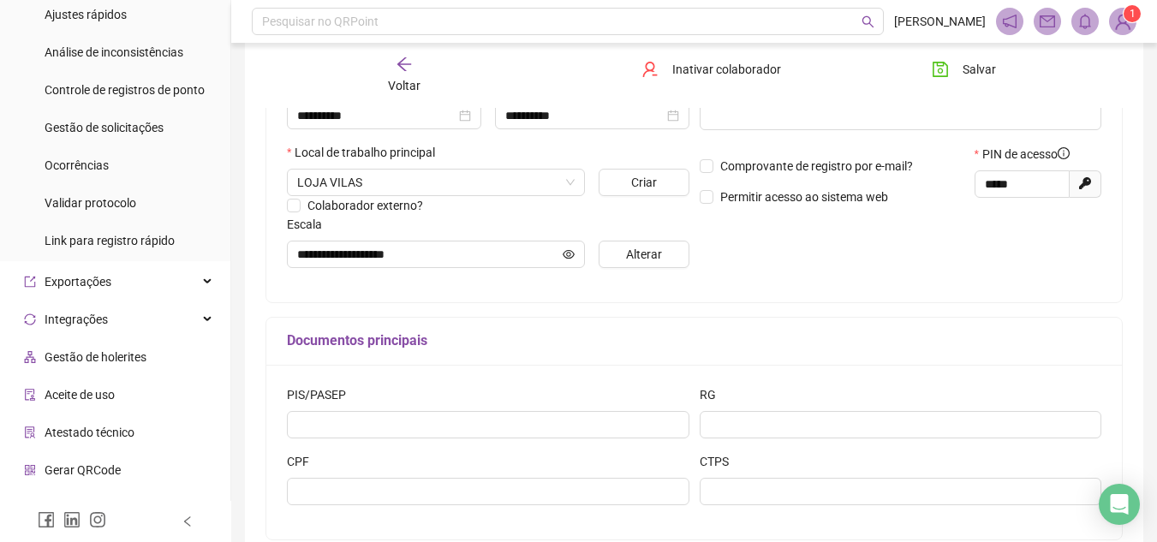
scroll to position [0, 0]
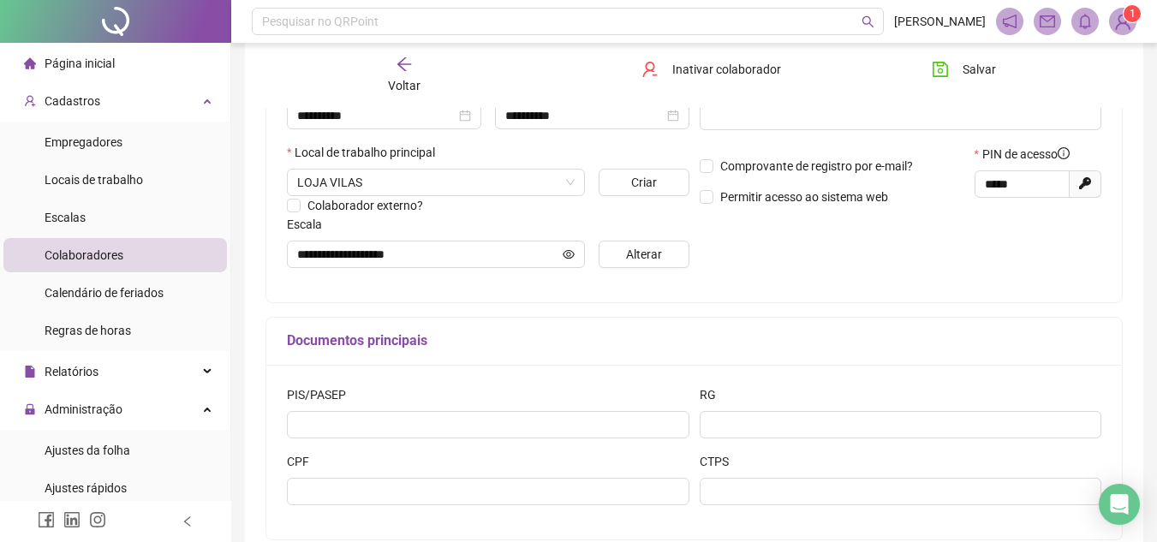
click at [59, 61] on span "Página inicial" at bounding box center [80, 64] width 70 height 14
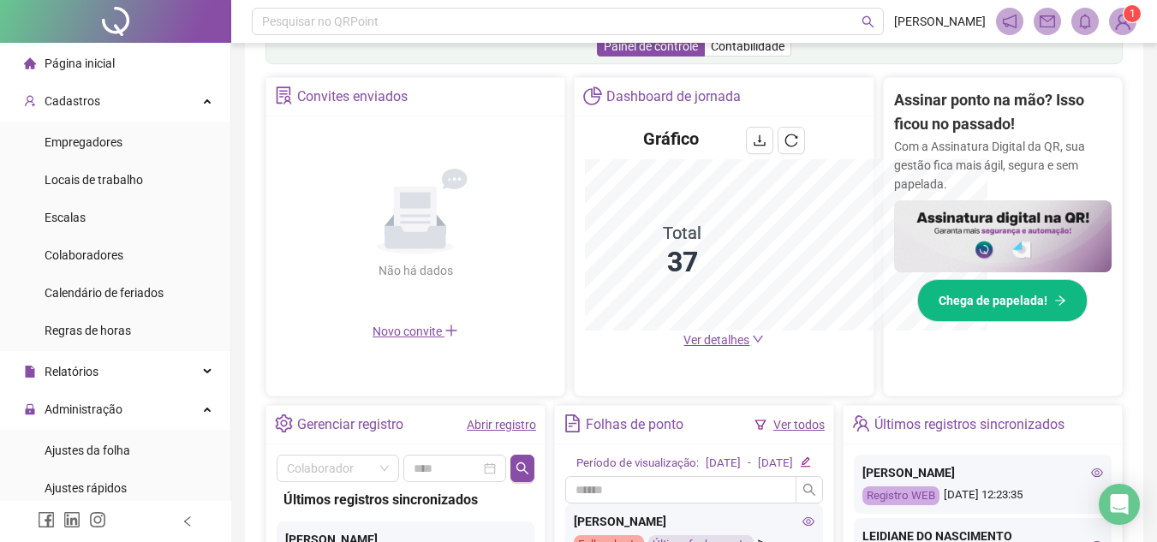
scroll to position [343, 0]
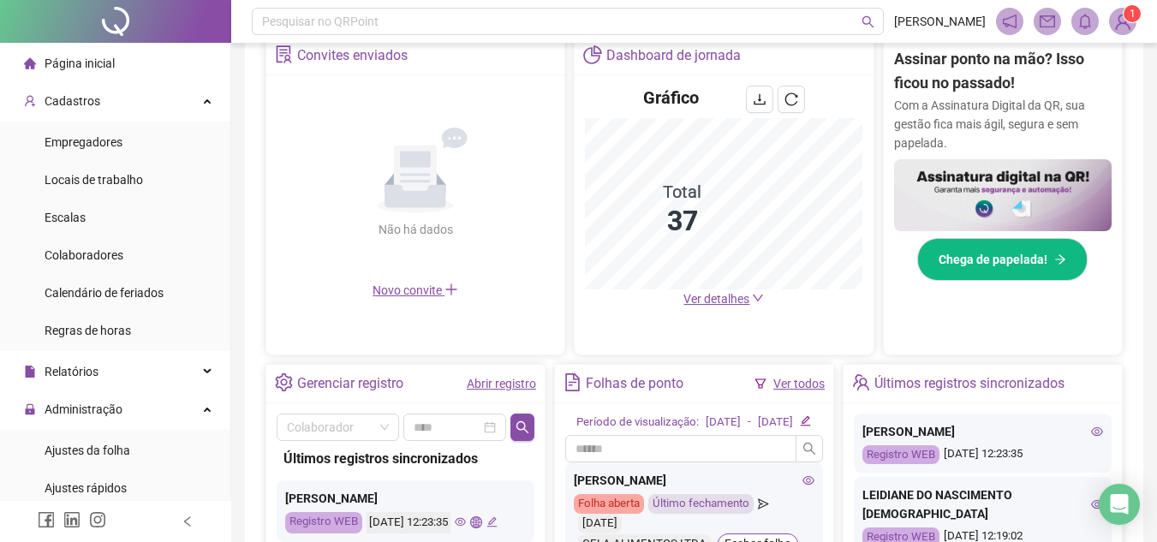
click at [314, 140] on div "Não há dados Não há dados" at bounding box center [416, 183] width 278 height 195
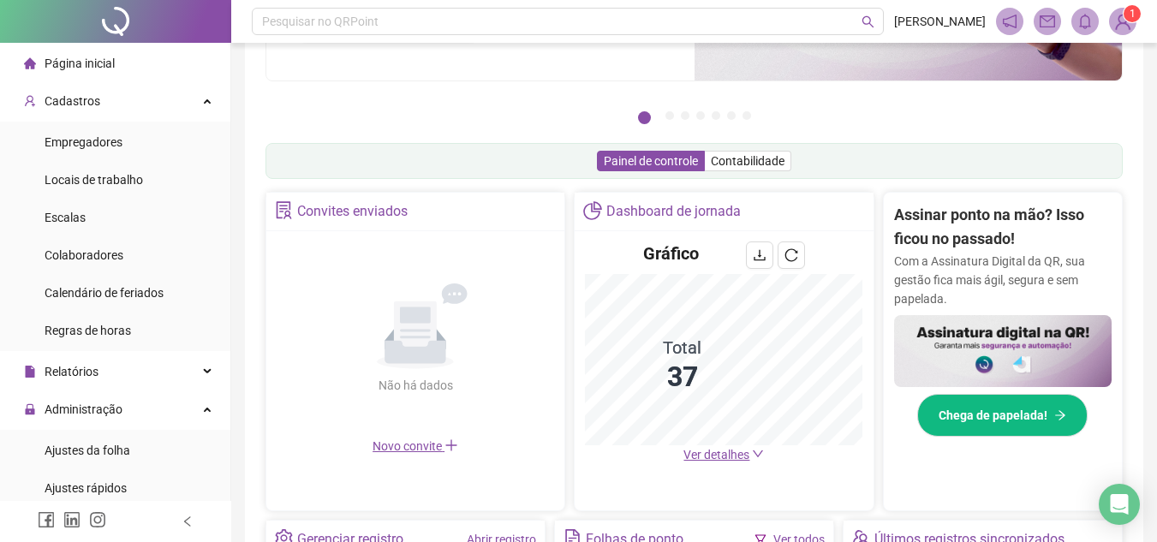
scroll to position [0, 0]
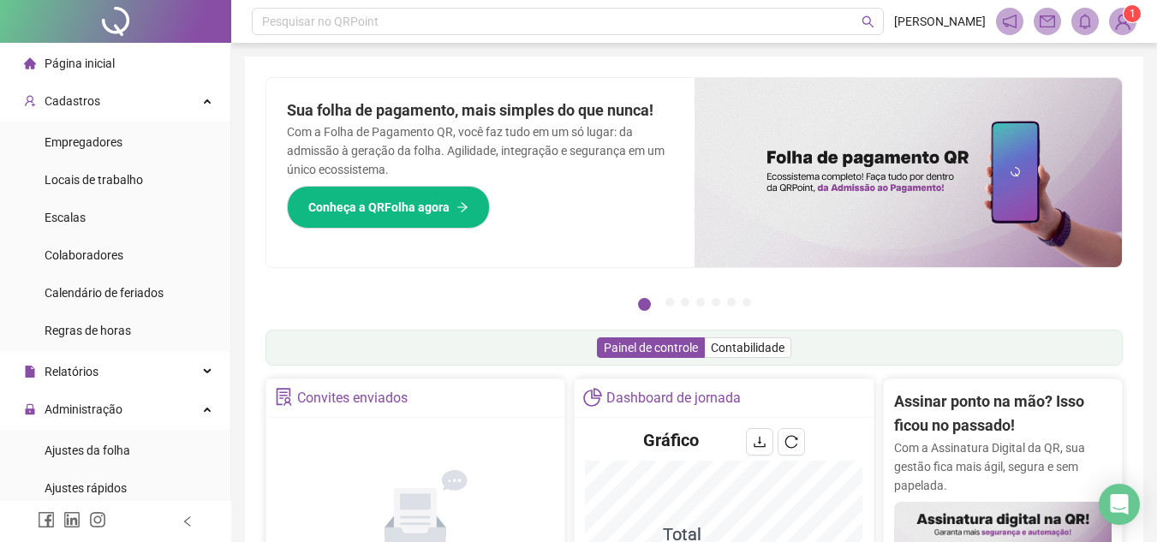
click at [47, 59] on span "Página inicial" at bounding box center [80, 64] width 70 height 14
click at [55, 143] on span "Empregadores" at bounding box center [84, 142] width 78 height 14
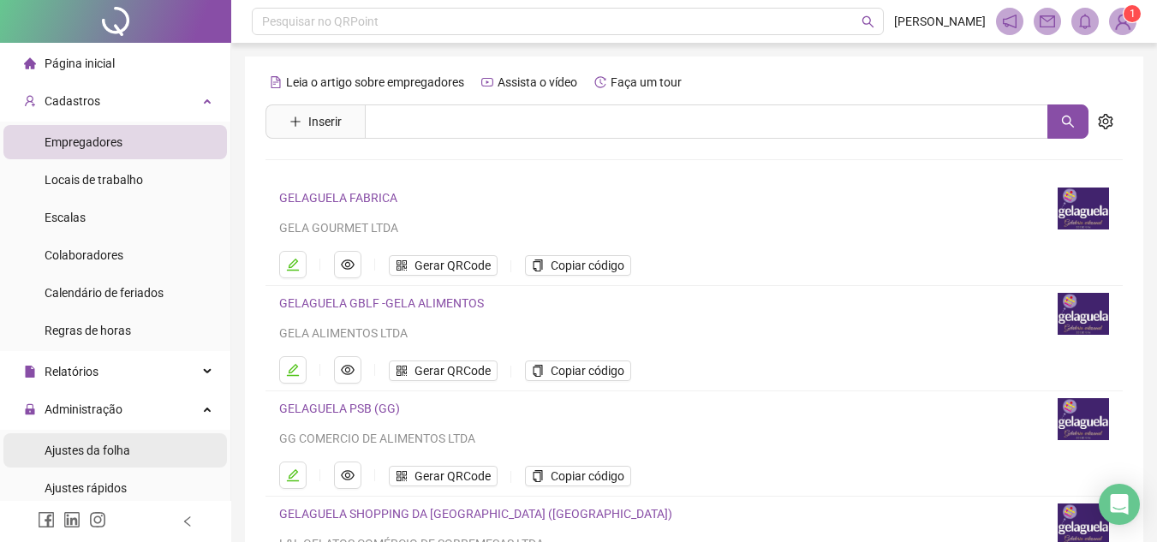
click at [103, 451] on span "Ajustes da folha" at bounding box center [88, 451] width 86 height 14
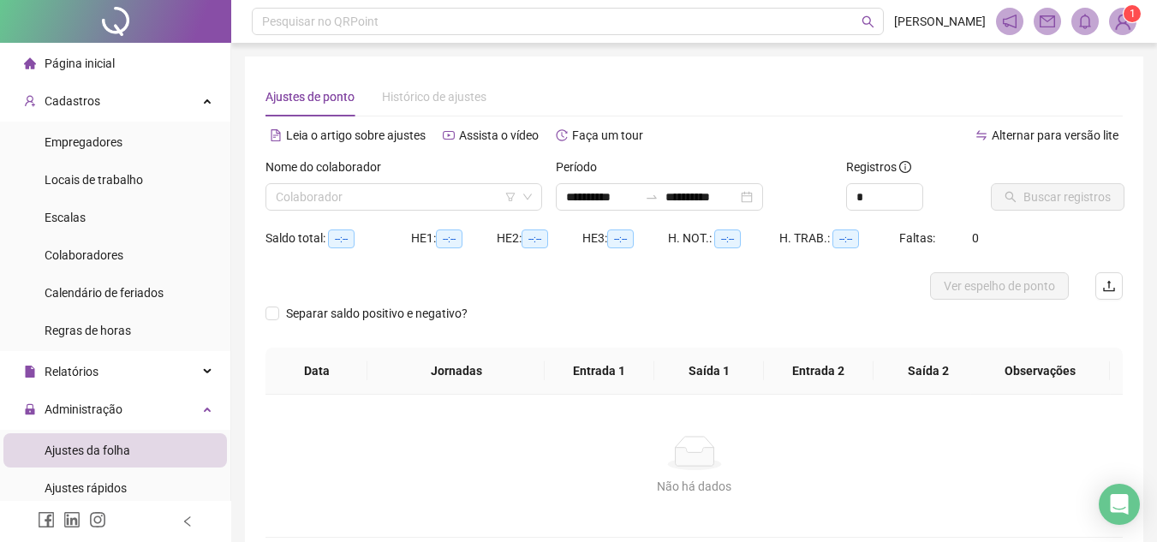
type input "**********"
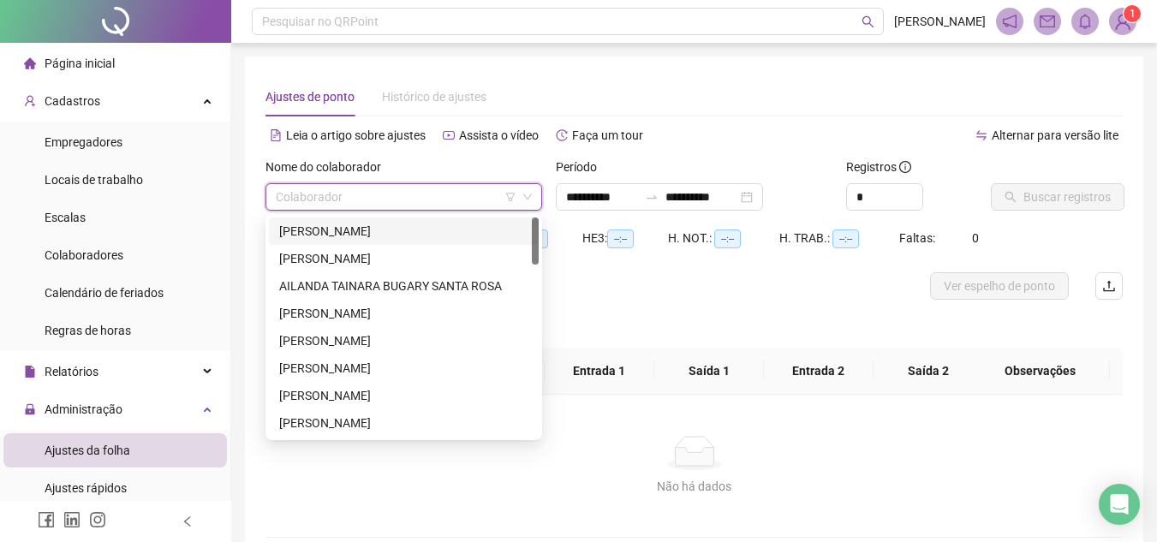
click at [408, 198] on input "search" at bounding box center [396, 197] width 241 height 26
type input "***"
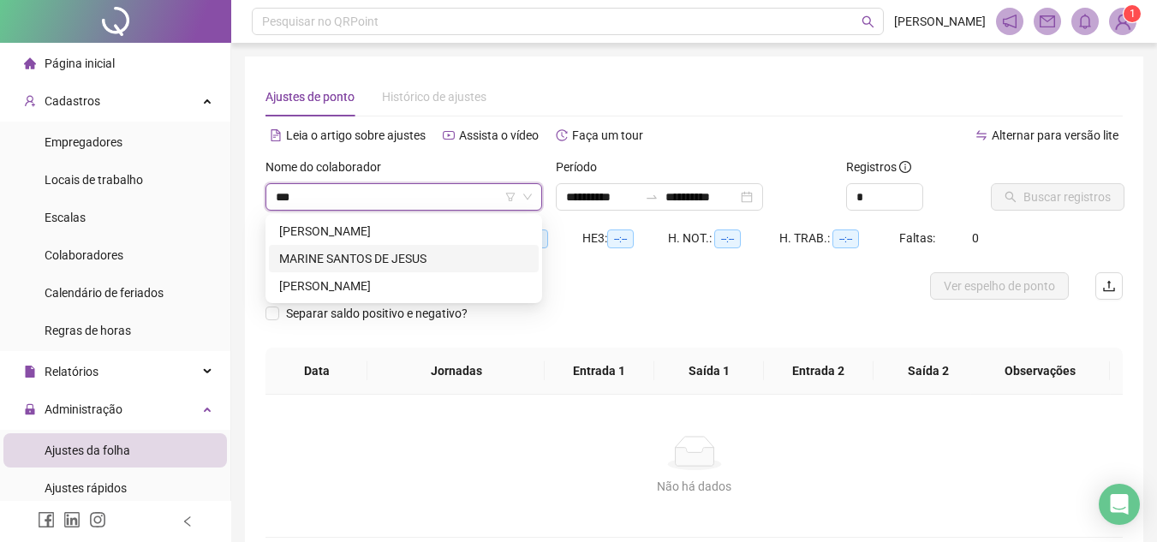
click at [332, 248] on div "MARINE SANTOS DE JESUS" at bounding box center [404, 258] width 270 height 27
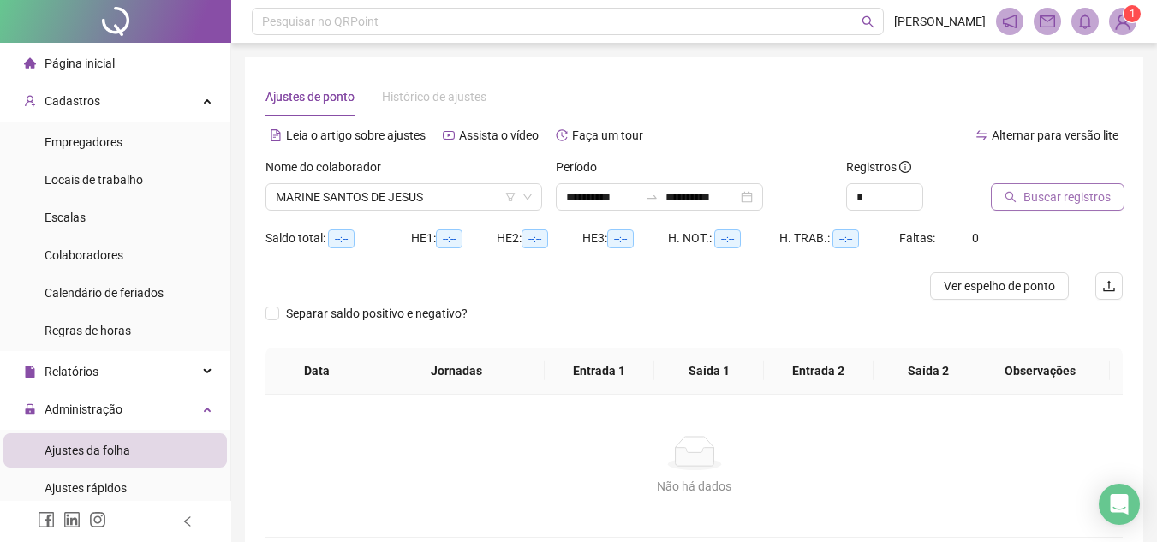
click at [1031, 194] on span "Buscar registros" at bounding box center [1067, 197] width 87 height 19
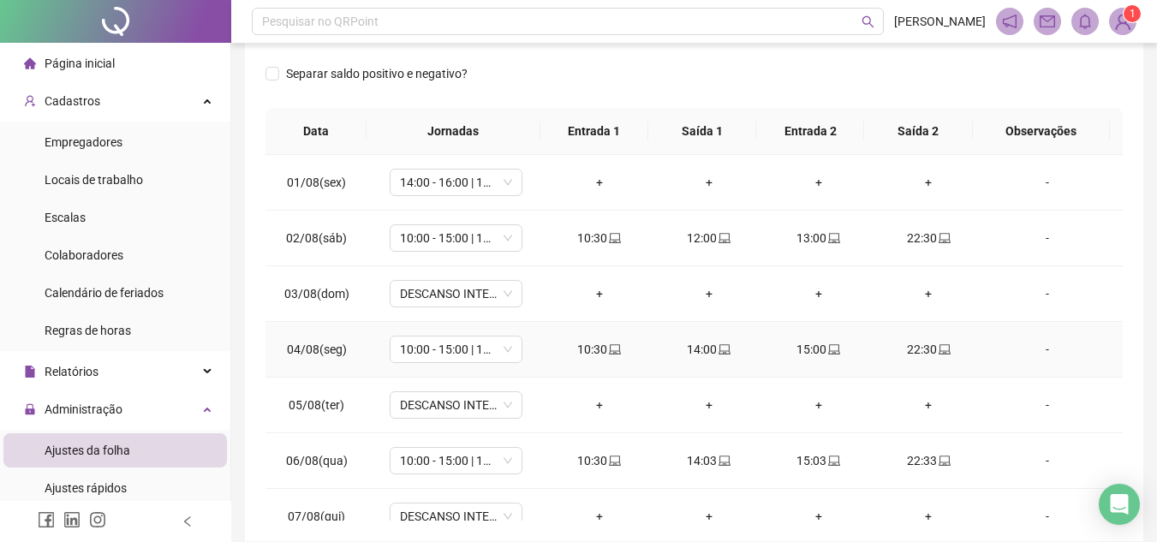
scroll to position [381, 0]
